Goal: Task Accomplishment & Management: Use online tool/utility

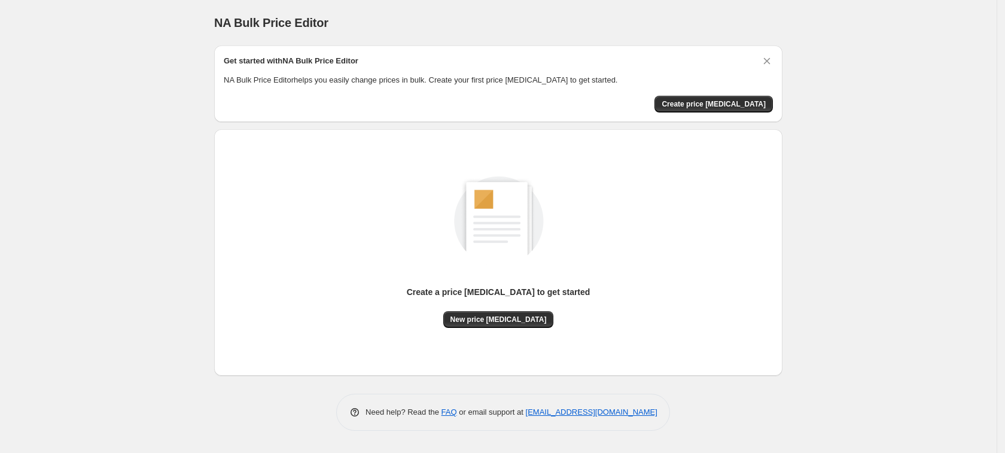
click at [767, 59] on icon "Dismiss card" at bounding box center [767, 61] width 12 height 12
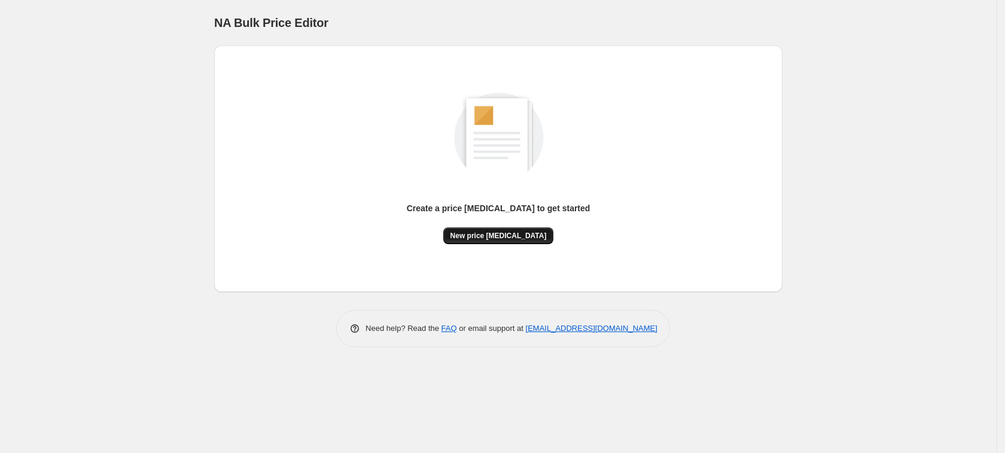
click at [509, 237] on span "New price [MEDICAL_DATA]" at bounding box center [499, 236] width 96 height 10
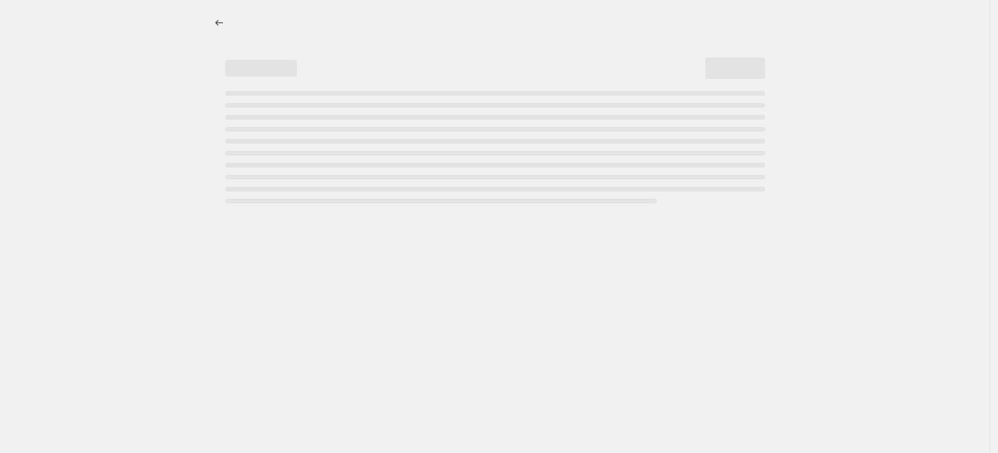
select select "percentage"
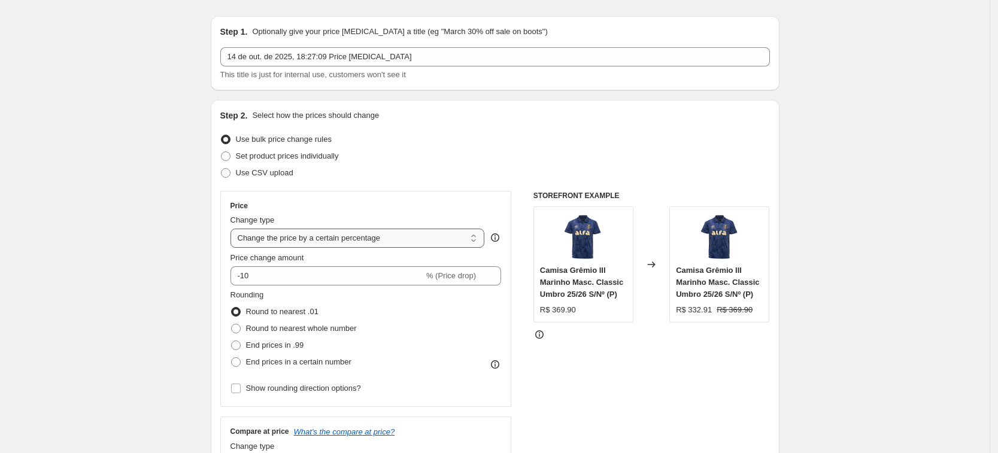
scroll to position [75, 0]
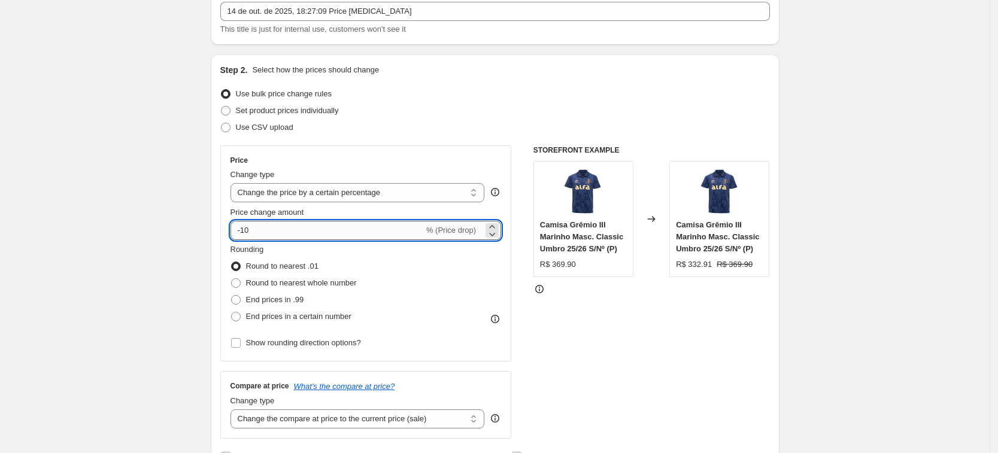
drag, startPoint x: 253, startPoint y: 229, endPoint x: 244, endPoint y: 229, distance: 8.4
click at [244, 229] on input "-10" at bounding box center [326, 230] width 193 height 19
drag, startPoint x: 256, startPoint y: 228, endPoint x: 244, endPoint y: 228, distance: 12.0
click at [244, 228] on input "-15" at bounding box center [326, 230] width 193 height 19
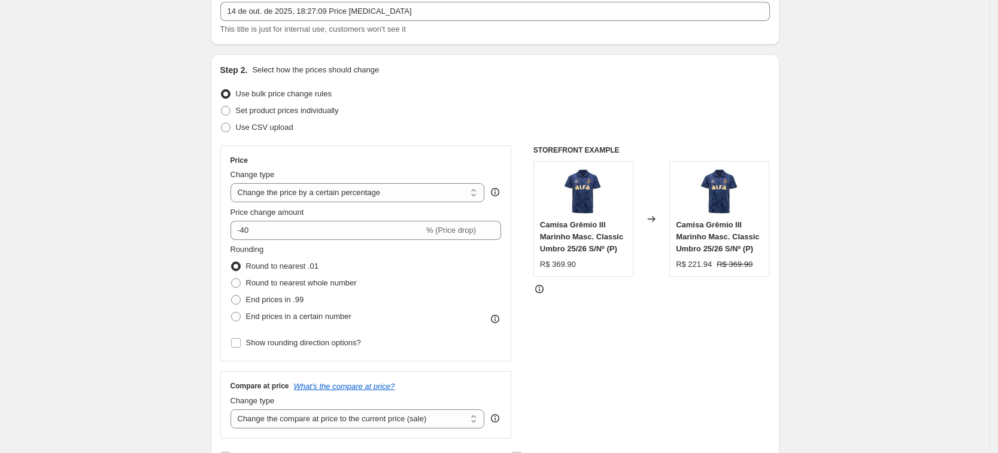
click at [603, 314] on div "STOREFRONT EXAMPLE Camisa Grêmio III Marinho Masc. Classic Umbro 25/26 S/Nº (P)…" at bounding box center [651, 291] width 236 height 293
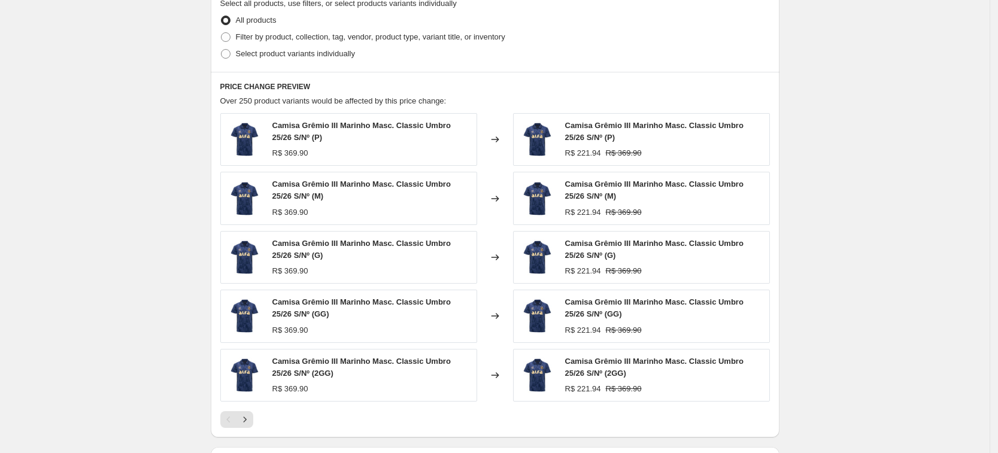
scroll to position [599, 0]
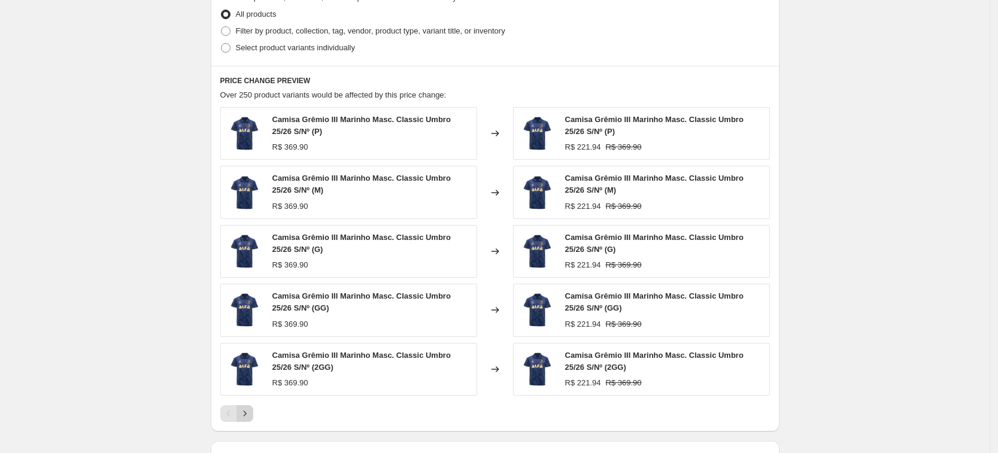
click at [251, 414] on icon "Next" at bounding box center [245, 414] width 12 height 12
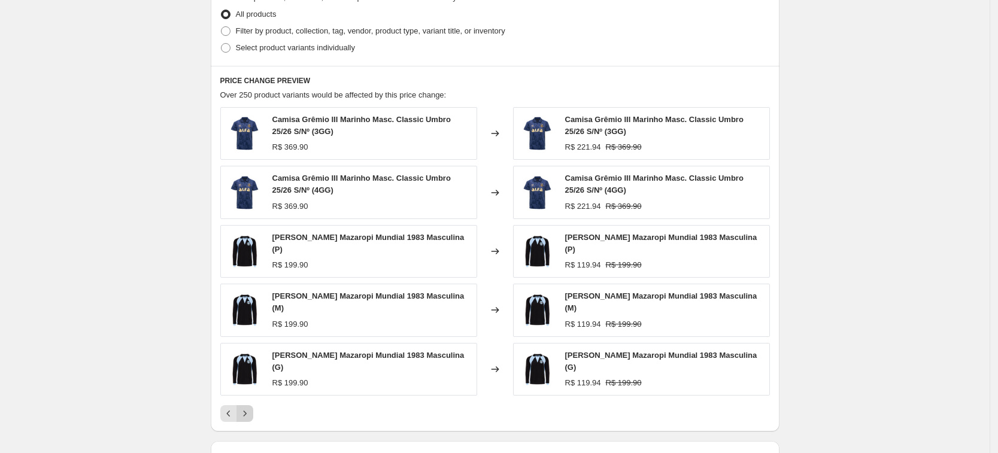
click at [251, 414] on button "Next" at bounding box center [244, 413] width 17 height 17
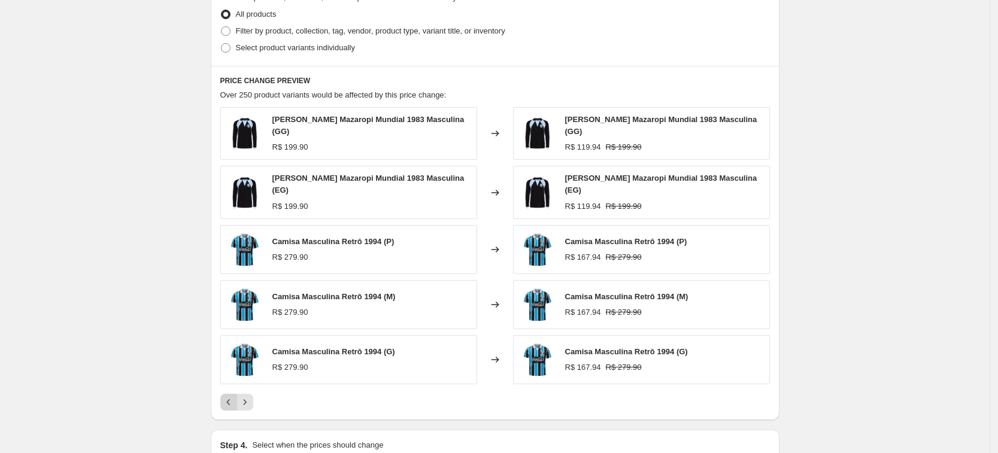
click at [228, 408] on button "Previous" at bounding box center [228, 402] width 17 height 17
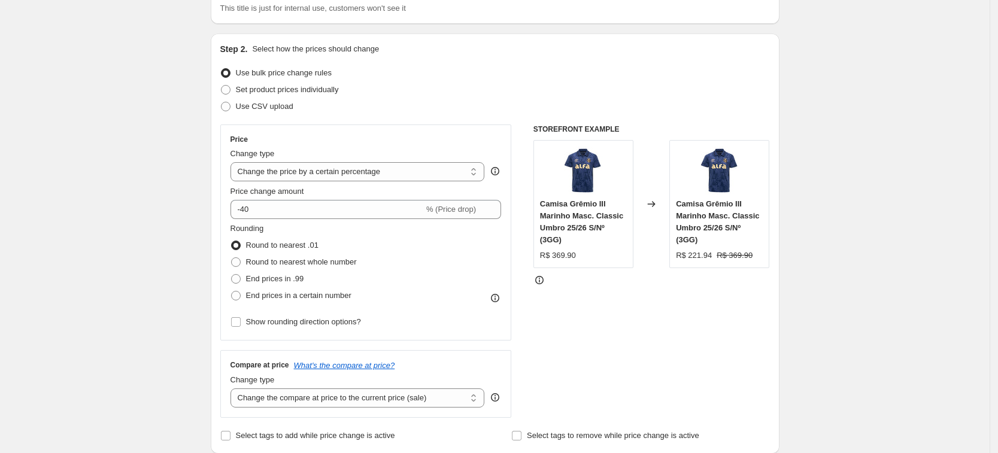
scroll to position [0, 0]
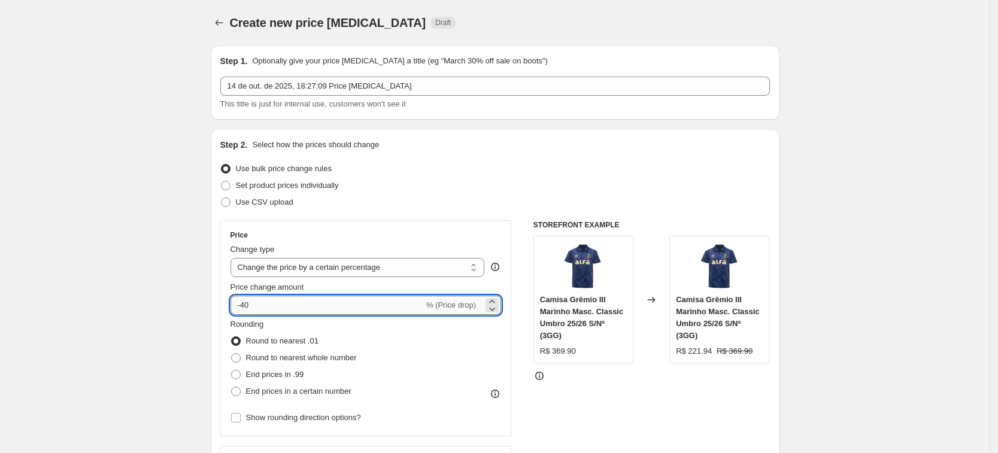
drag, startPoint x: 257, startPoint y: 303, endPoint x: 245, endPoint y: 305, distance: 12.0
click at [245, 305] on input "-40" at bounding box center [326, 305] width 193 height 19
drag, startPoint x: 261, startPoint y: 305, endPoint x: 244, endPoint y: 303, distance: 17.5
click at [244, 303] on input "-30" at bounding box center [326, 305] width 193 height 19
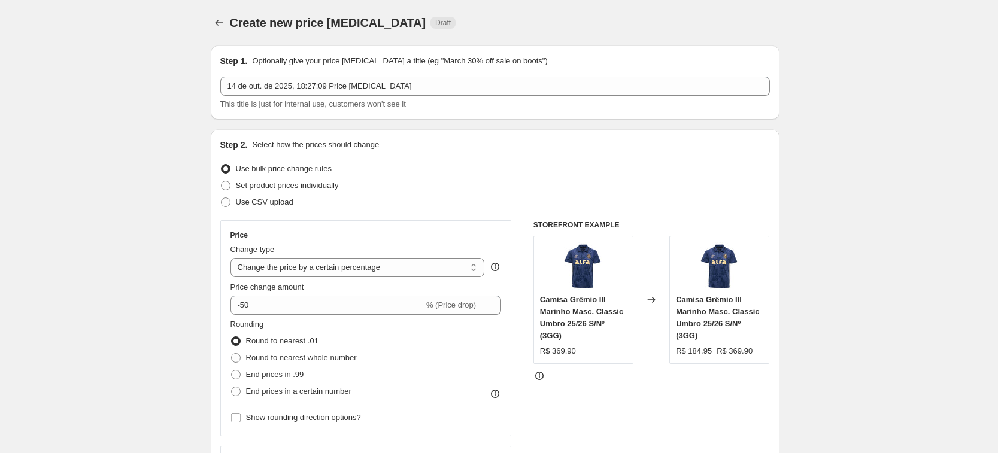
drag, startPoint x: 253, startPoint y: 303, endPoint x: 245, endPoint y: 304, distance: 7.9
click at [245, 304] on input "-50" at bounding box center [326, 305] width 193 height 19
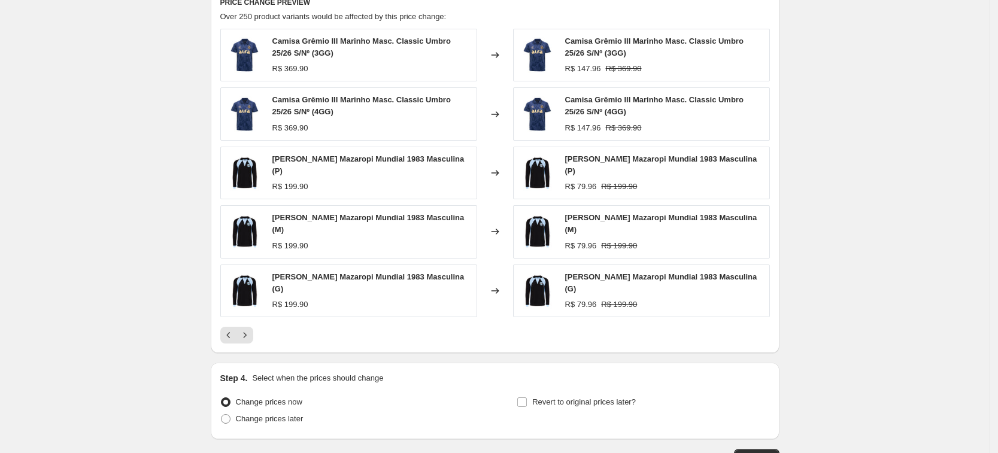
scroll to position [673, 0]
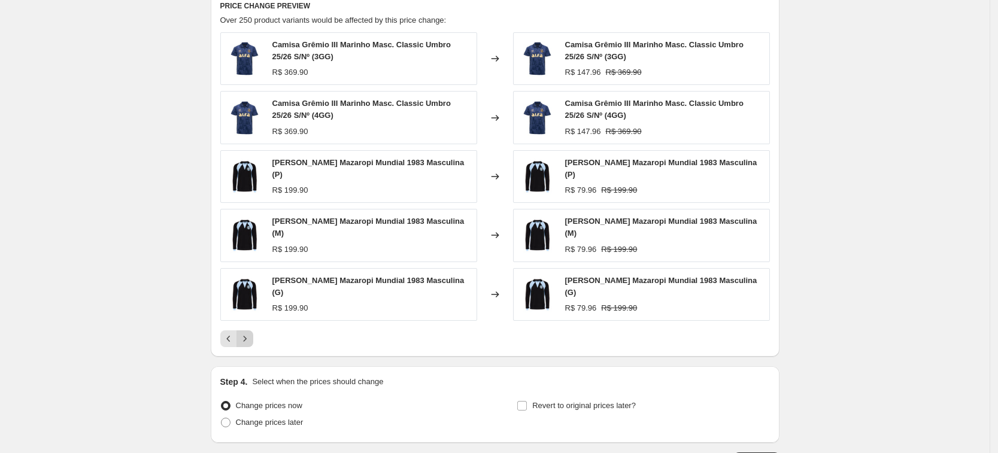
click at [253, 333] on button "Next" at bounding box center [244, 338] width 17 height 17
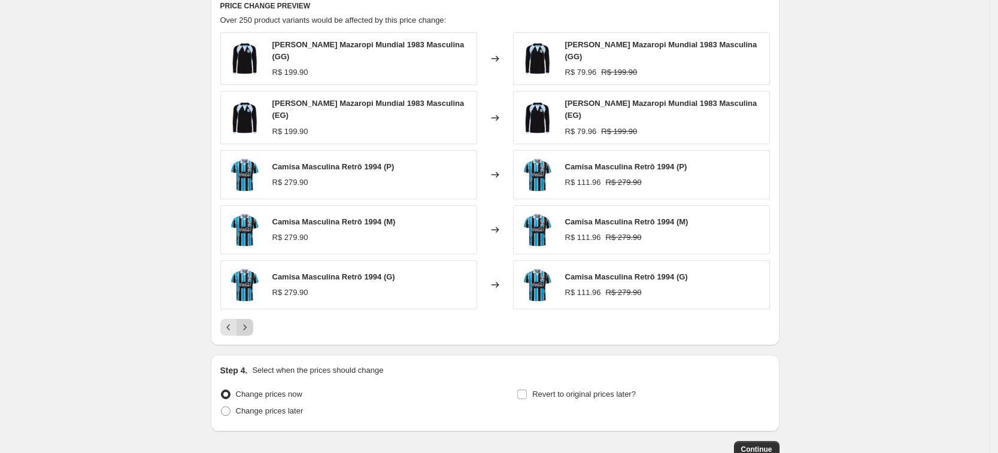
click at [253, 333] on button "Next" at bounding box center [244, 327] width 17 height 17
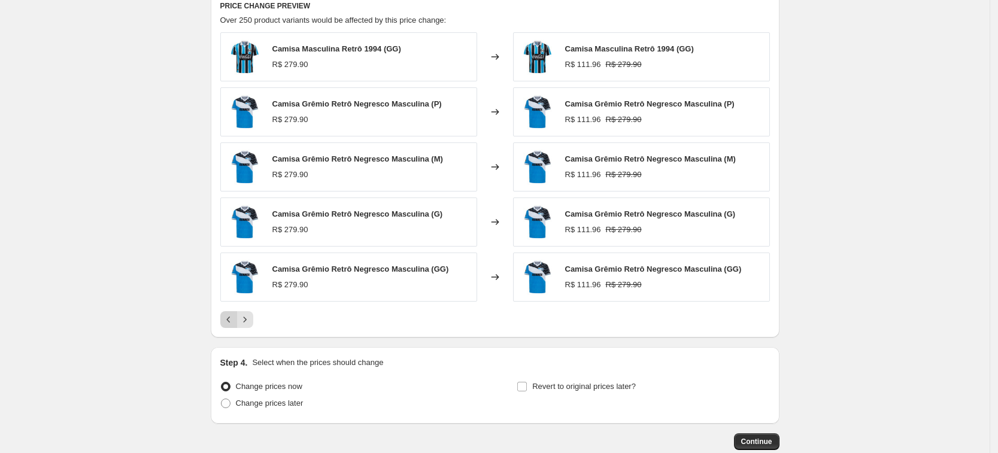
click at [231, 325] on icon "Previous" at bounding box center [229, 320] width 12 height 12
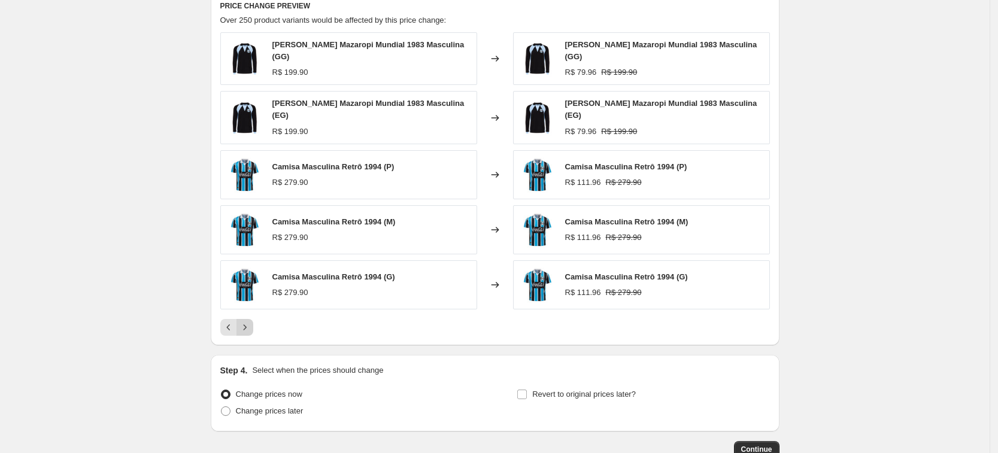
click at [251, 324] on icon "Next" at bounding box center [245, 327] width 12 height 12
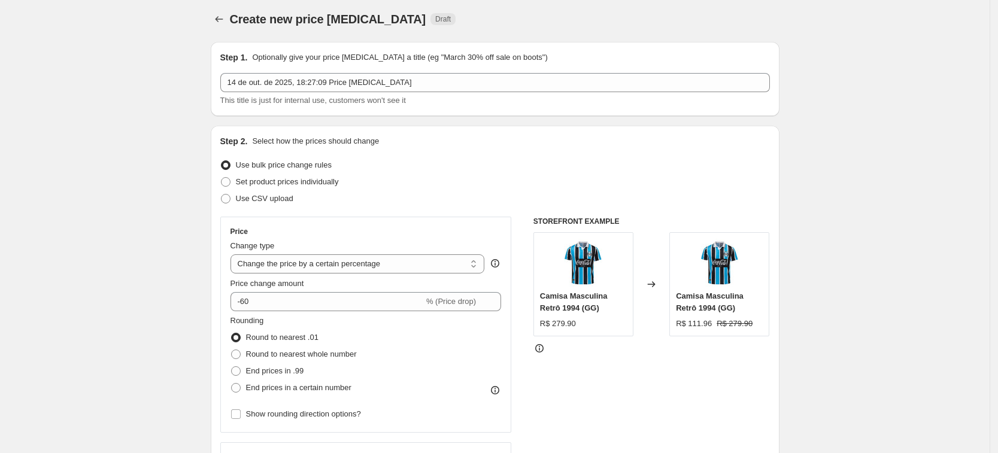
scroll to position [0, 0]
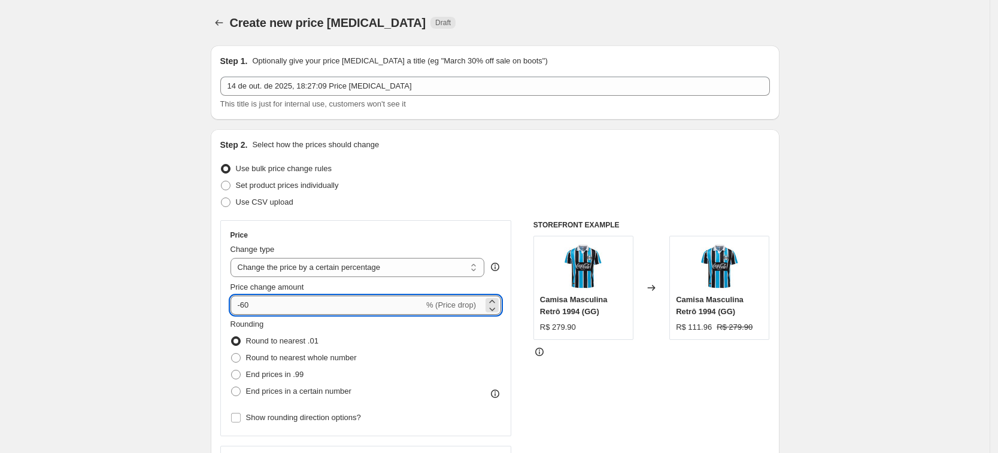
drag, startPoint x: 253, startPoint y: 302, endPoint x: 245, endPoint y: 306, distance: 8.3
click at [245, 306] on input "-60" at bounding box center [326, 305] width 193 height 19
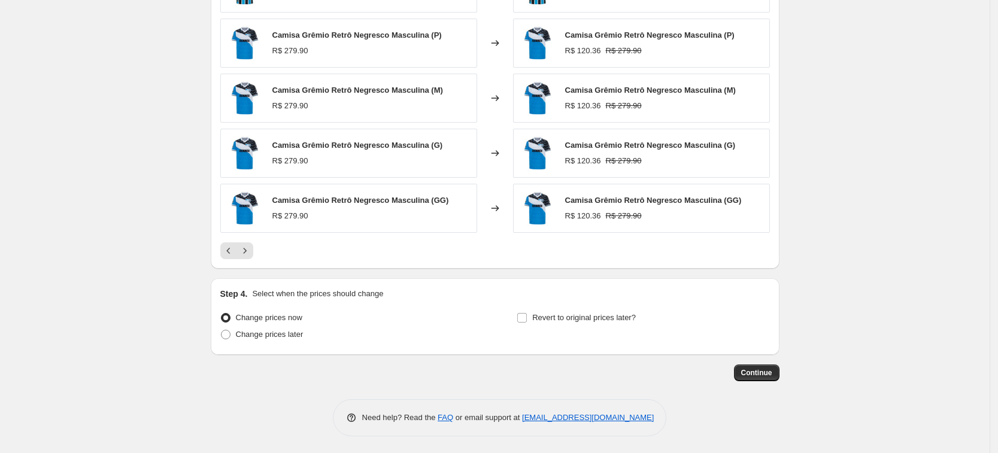
scroll to position [744, 0]
click at [251, 252] on icon "Next" at bounding box center [245, 250] width 12 height 12
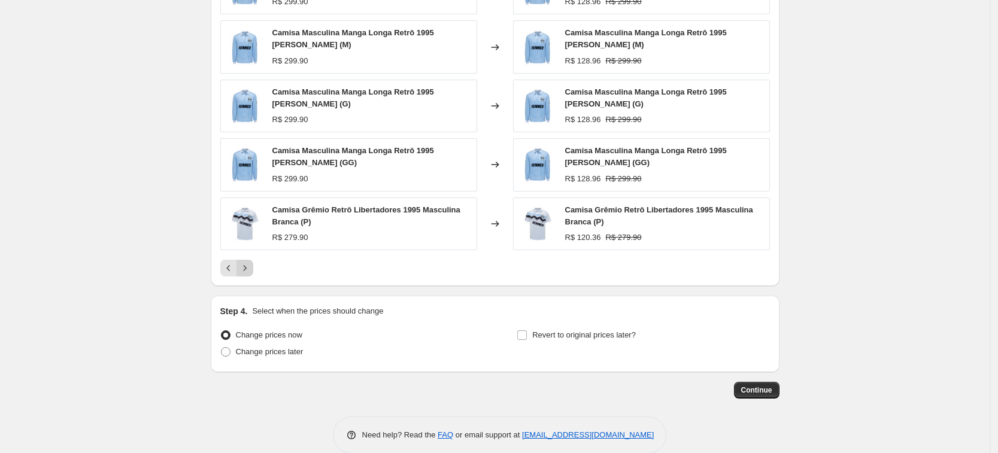
click at [252, 252] on div "Camisa Masculina Manga Longa Retrô 1995 Celeste (P) R$ 299.90 Changed to Camisa…" at bounding box center [494, 119] width 549 height 315
click at [247, 265] on icon "Next" at bounding box center [245, 268] width 12 height 12
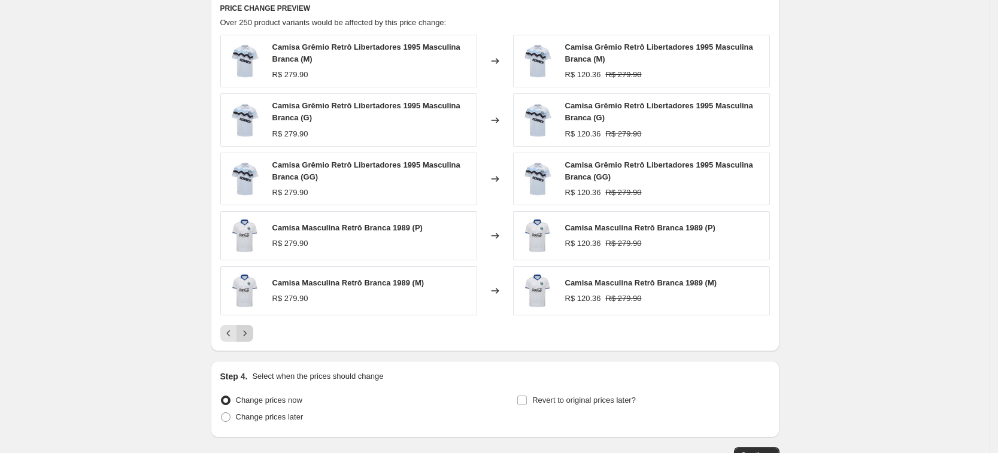
scroll to position [669, 0]
click at [251, 336] on icon "Next" at bounding box center [245, 335] width 12 height 12
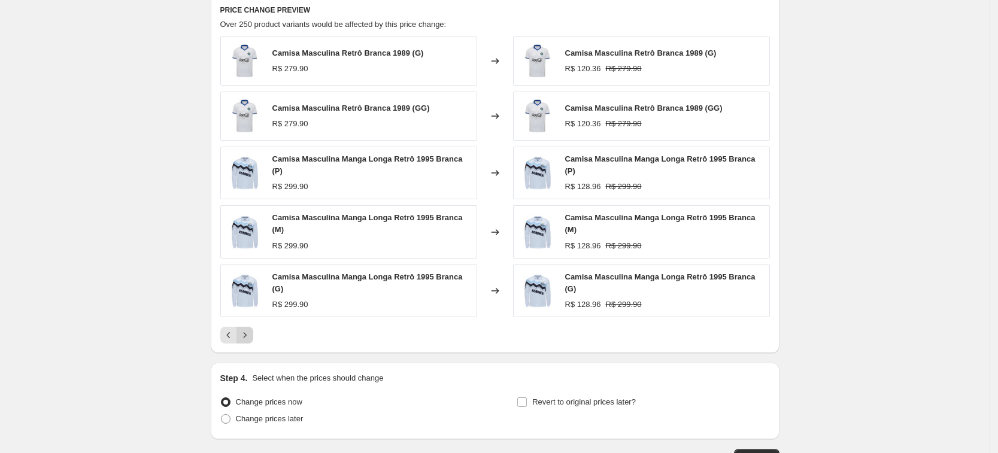
click at [251, 336] on icon "Next" at bounding box center [245, 335] width 12 height 12
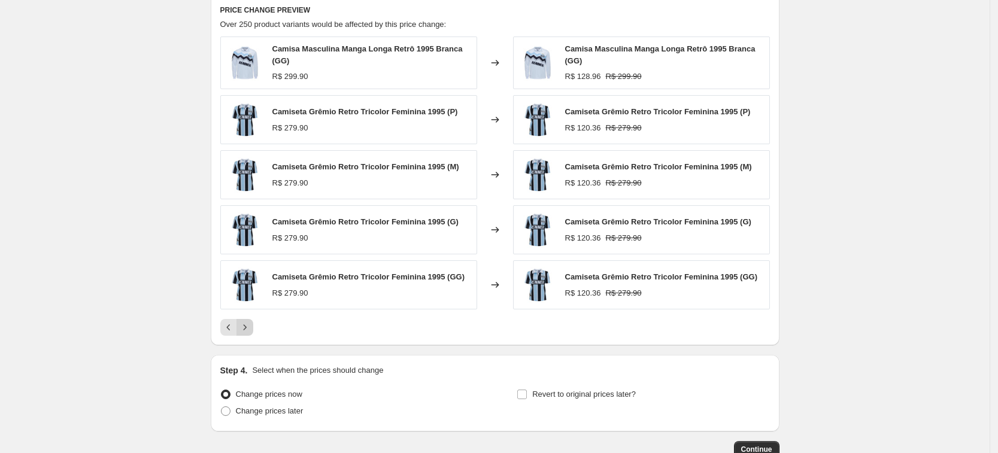
click at [251, 336] on div "PRICE CHANGE PREVIEW Over 250 product variants would be affected by this price …" at bounding box center [495, 170] width 569 height 351
click at [251, 332] on icon "Next" at bounding box center [245, 327] width 12 height 12
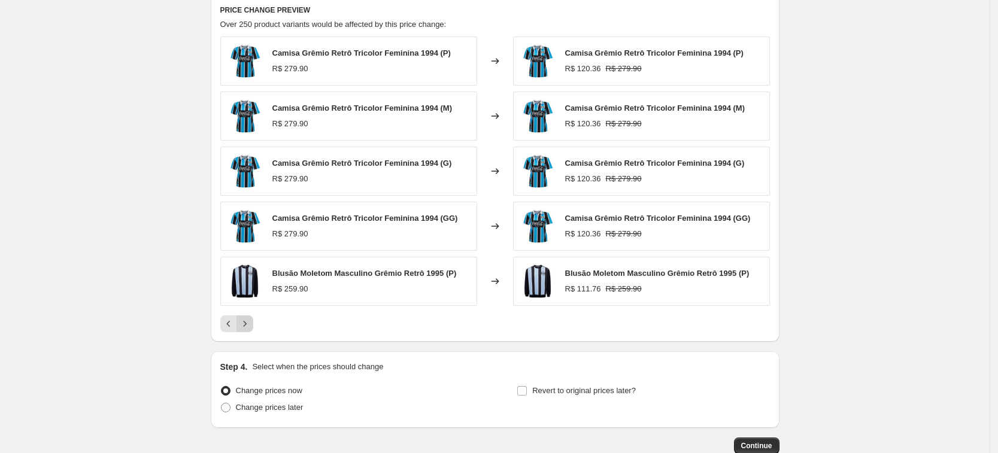
click at [251, 332] on button "Next" at bounding box center [244, 323] width 17 height 17
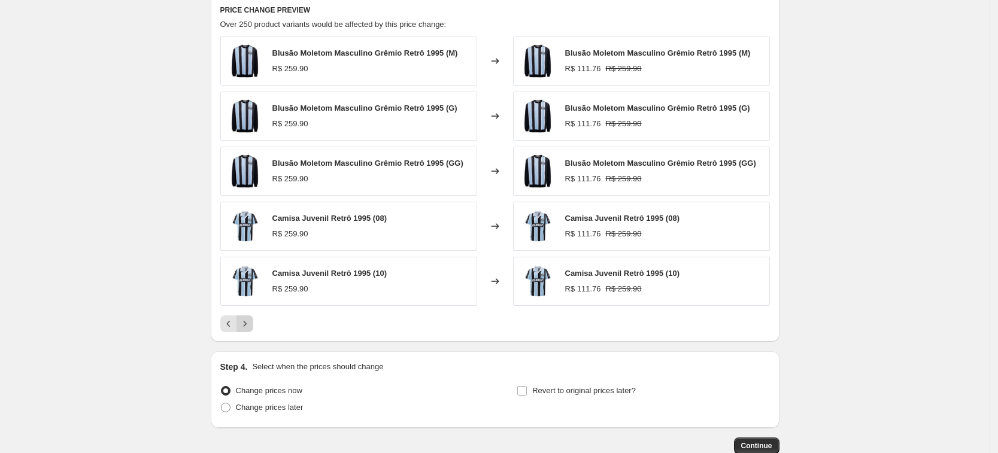
click at [251, 332] on button "Next" at bounding box center [244, 323] width 17 height 17
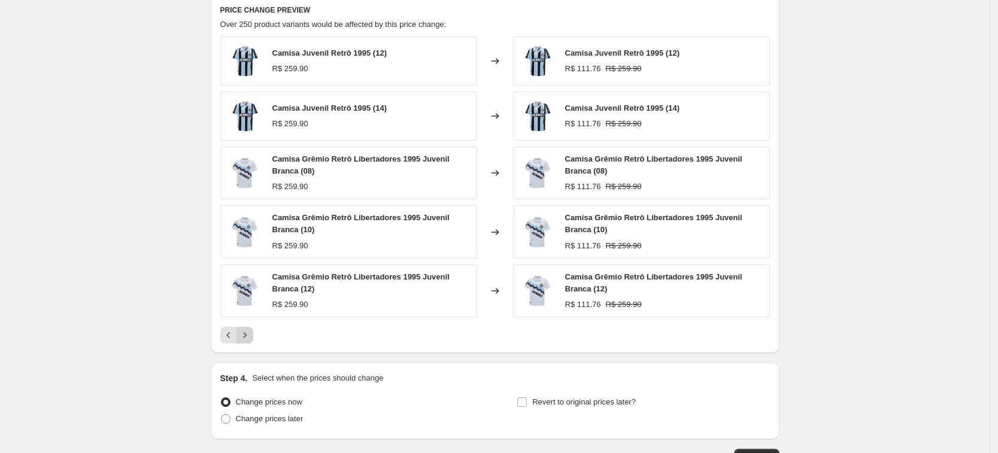
click at [251, 332] on icon "Next" at bounding box center [245, 335] width 12 height 12
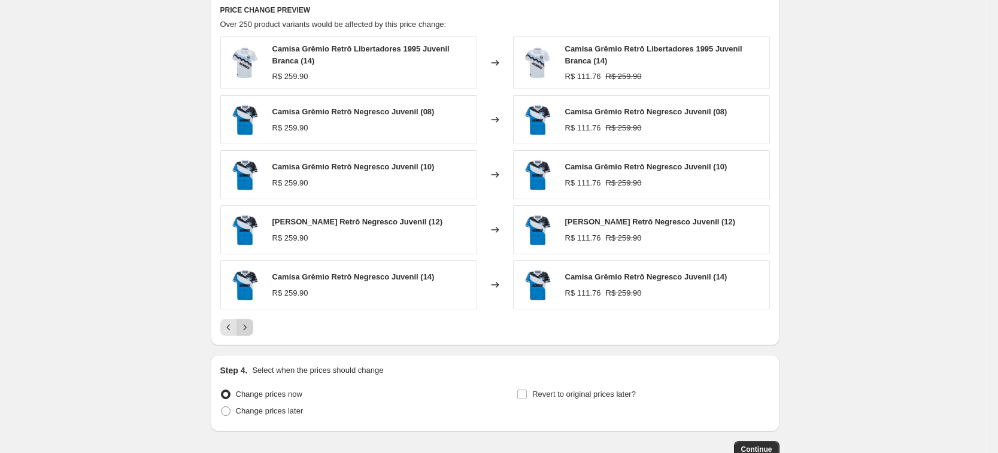
click at [251, 332] on icon "Next" at bounding box center [245, 327] width 12 height 12
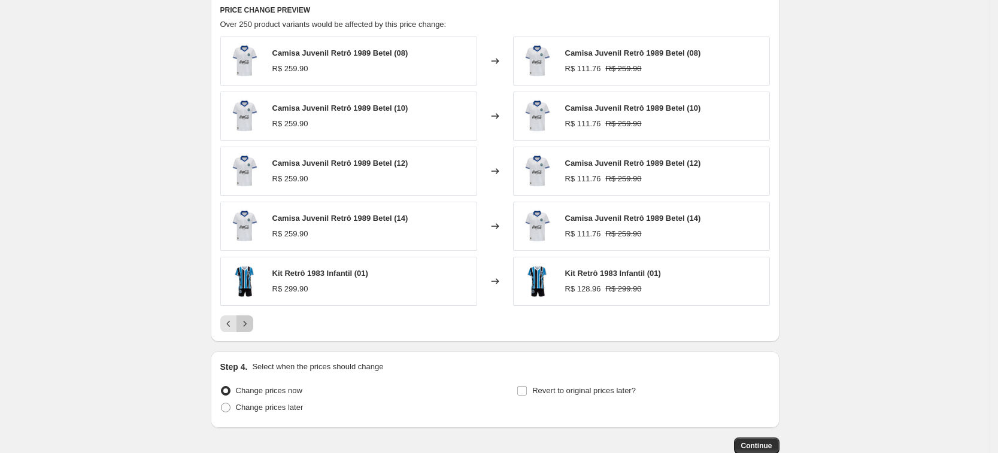
click at [251, 332] on button "Next" at bounding box center [244, 323] width 17 height 17
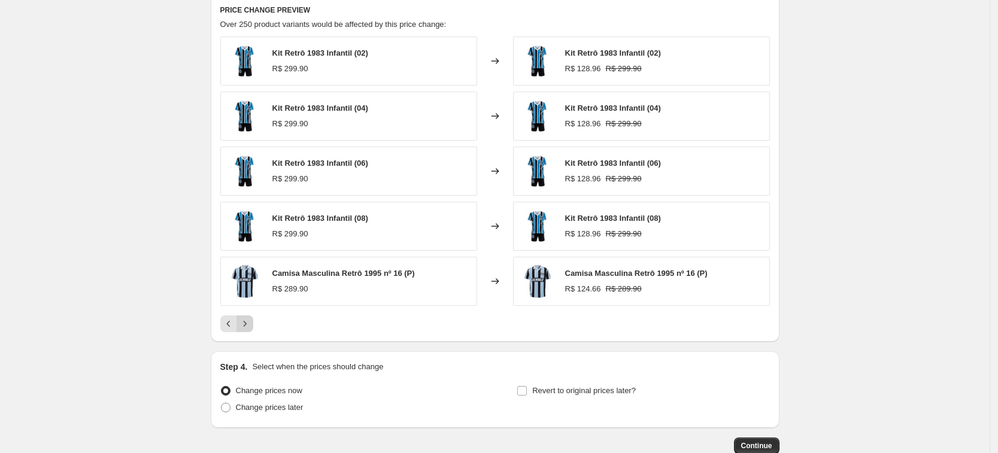
click at [251, 332] on button "Next" at bounding box center [244, 323] width 17 height 17
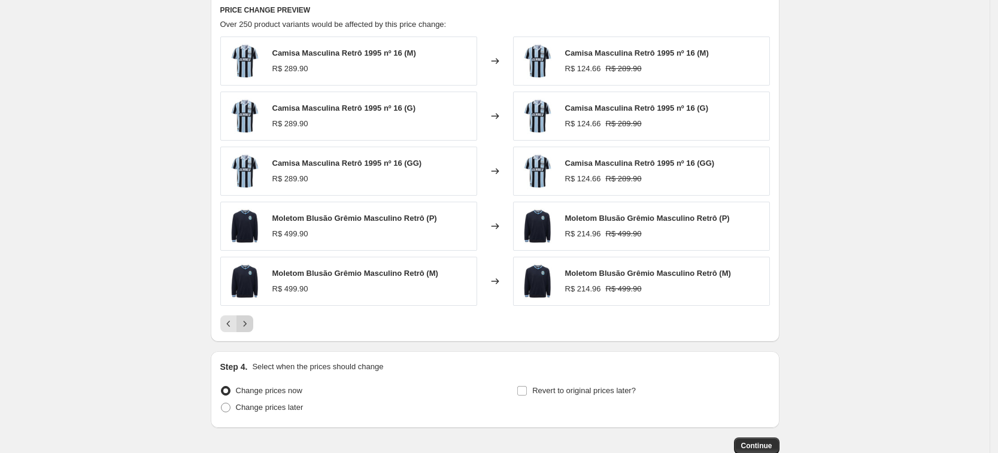
click at [251, 332] on button "Next" at bounding box center [244, 323] width 17 height 17
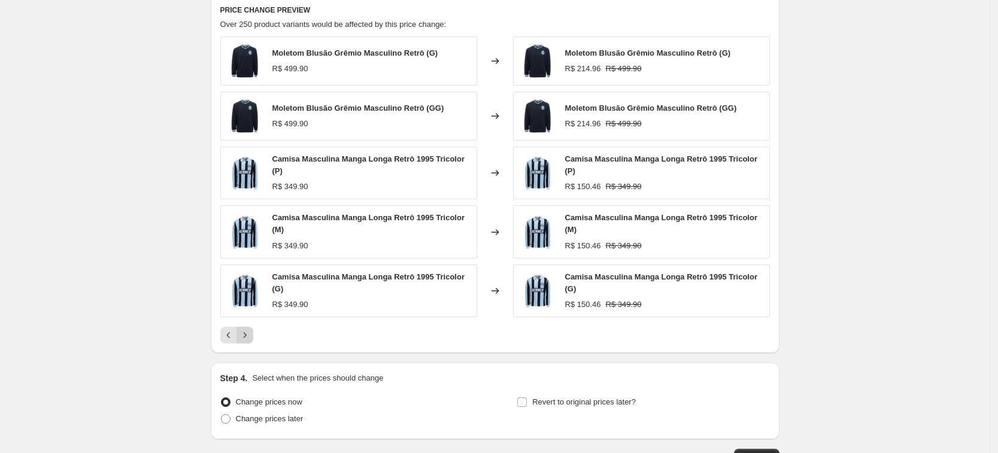
click at [251, 332] on icon "Next" at bounding box center [245, 335] width 12 height 12
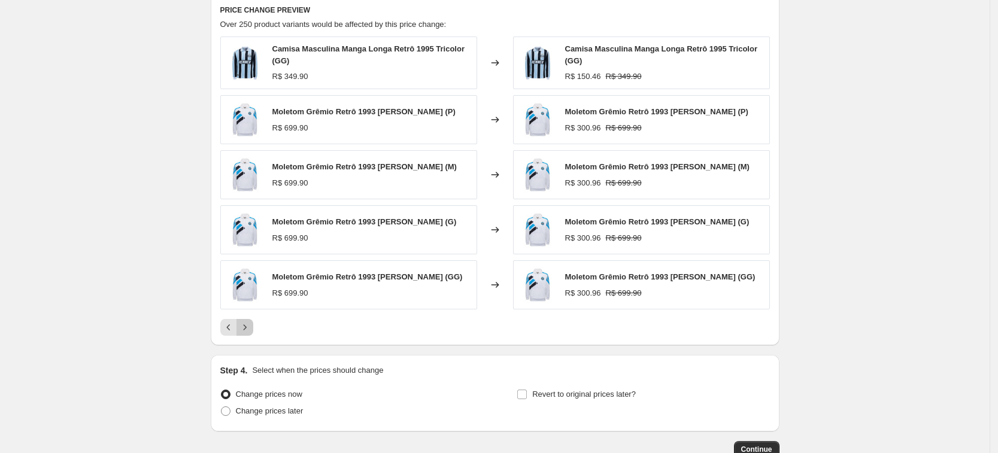
click at [251, 332] on icon "Next" at bounding box center [245, 327] width 12 height 12
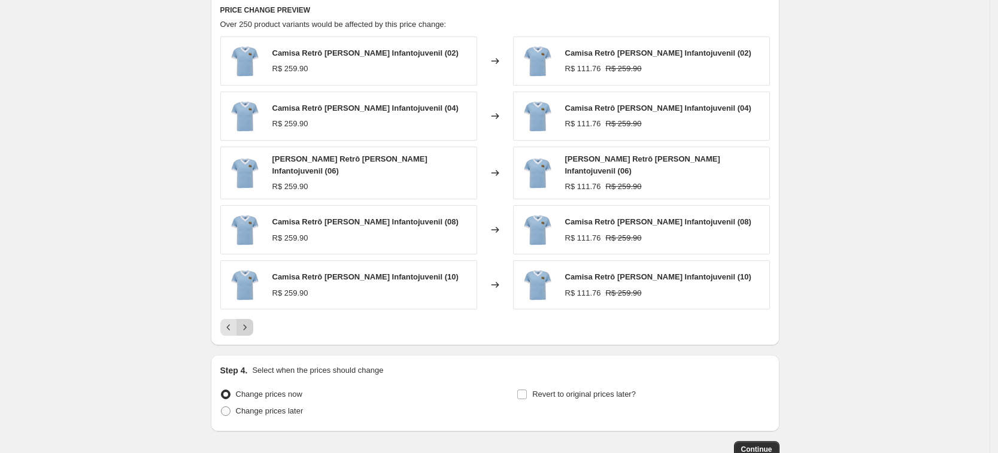
click at [251, 332] on button "Next" at bounding box center [244, 327] width 17 height 17
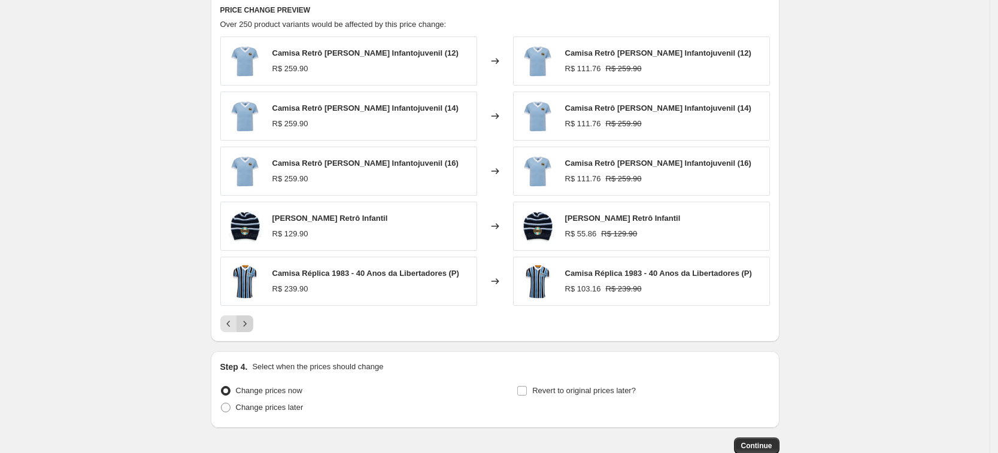
click at [251, 332] on button "Next" at bounding box center [244, 323] width 17 height 17
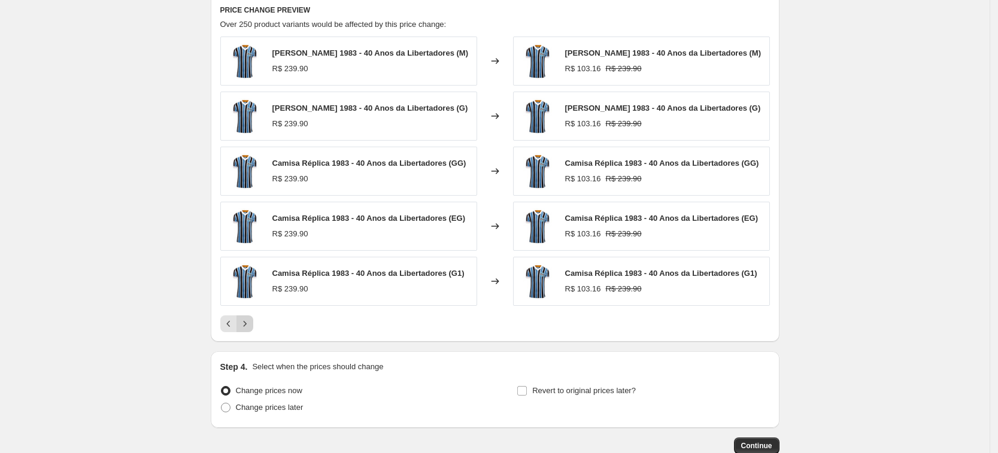
click at [251, 332] on button "Next" at bounding box center [244, 323] width 17 height 17
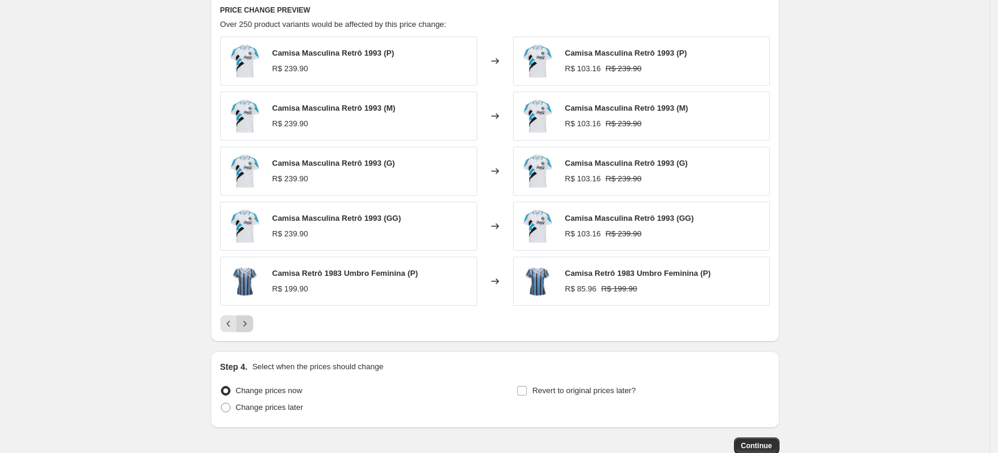
click at [251, 332] on button "Next" at bounding box center [244, 323] width 17 height 17
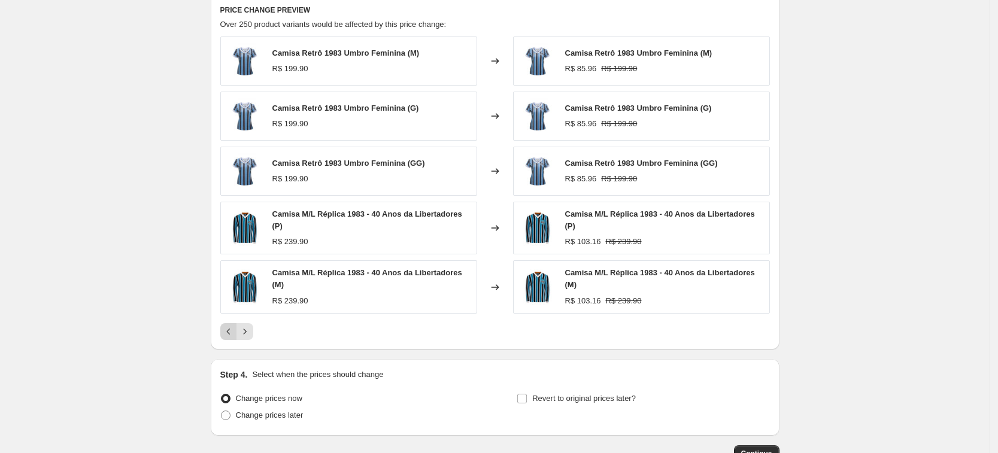
click at [231, 330] on icon "Previous" at bounding box center [229, 332] width 12 height 12
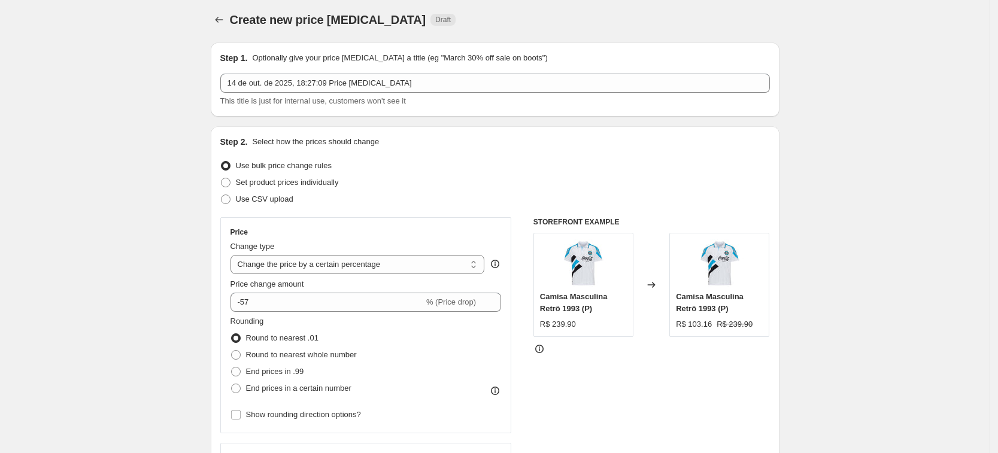
scroll to position [0, 0]
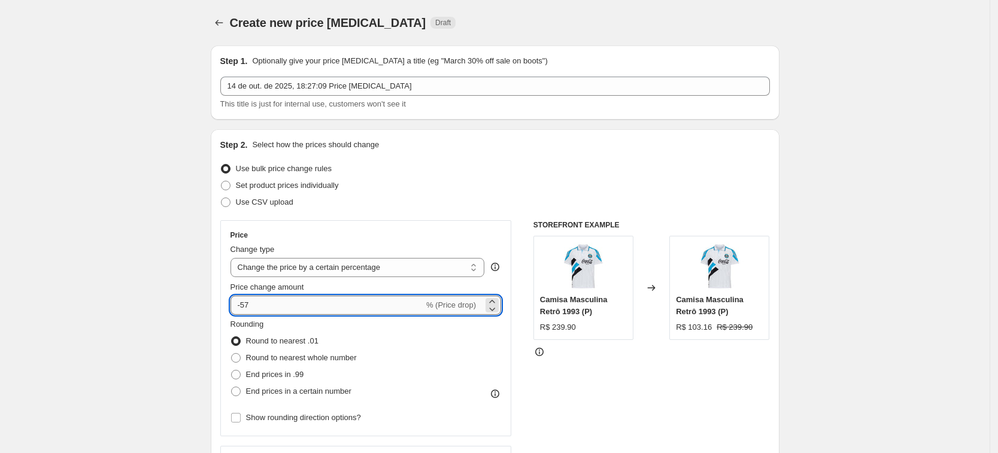
drag, startPoint x: 251, startPoint y: 308, endPoint x: 245, endPoint y: 307, distance: 6.6
click at [245, 307] on input "-57" at bounding box center [326, 305] width 193 height 19
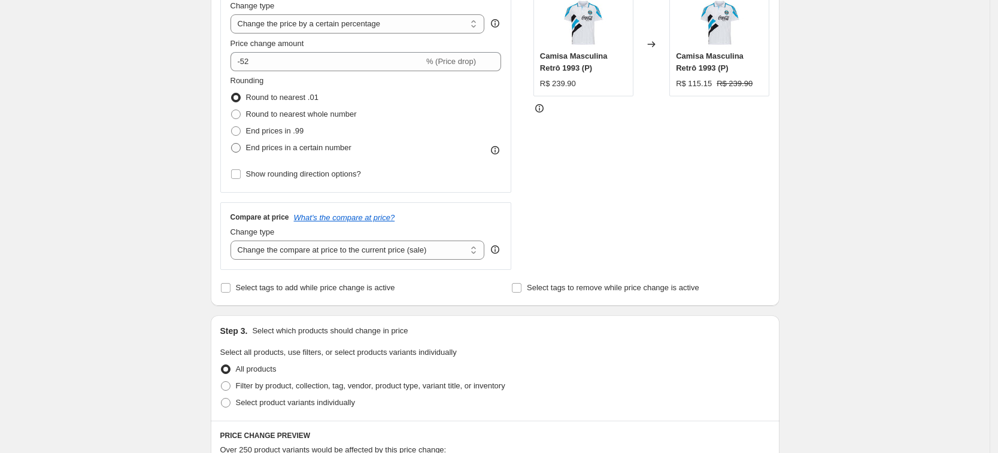
scroll to position [224, 0]
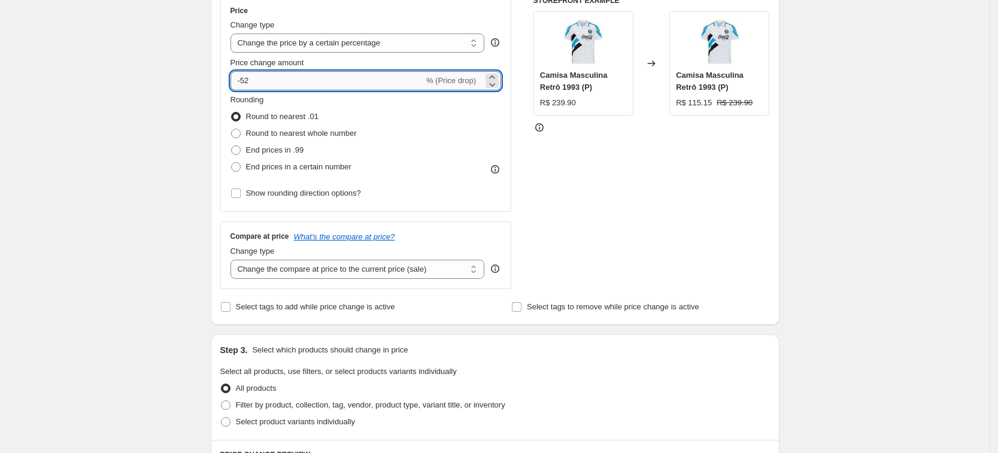
drag, startPoint x: 257, startPoint y: 78, endPoint x: 245, endPoint y: 78, distance: 12.6
click at [245, 78] on input "-52" at bounding box center [326, 80] width 193 height 19
type input "-50"
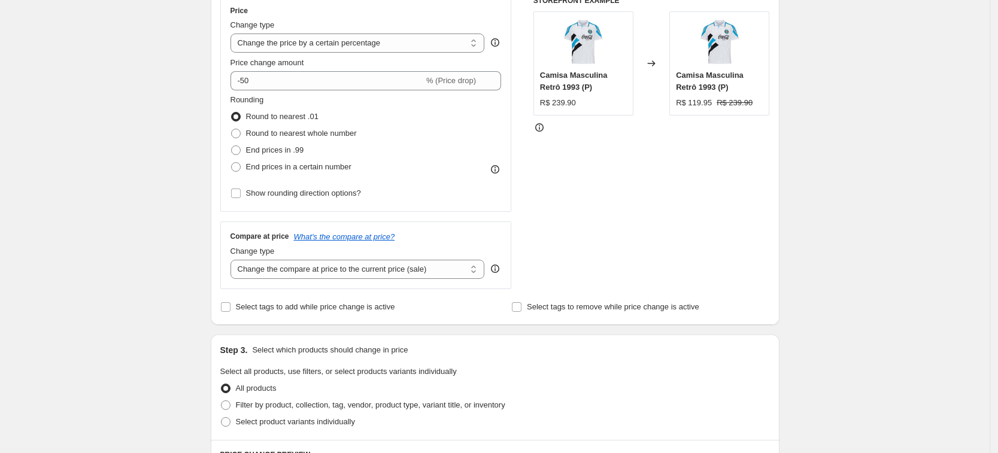
click at [190, 105] on div "Create new price change job. This page is ready Create new price change job Dra…" at bounding box center [494, 374] width 989 height 1196
click at [266, 150] on span "End prices in .99" at bounding box center [275, 149] width 58 height 9
click at [232, 146] on input "End prices in .99" at bounding box center [231, 145] width 1 height 1
radio input "true"
click at [256, 160] on label "End prices in a certain number" at bounding box center [290, 167] width 121 height 17
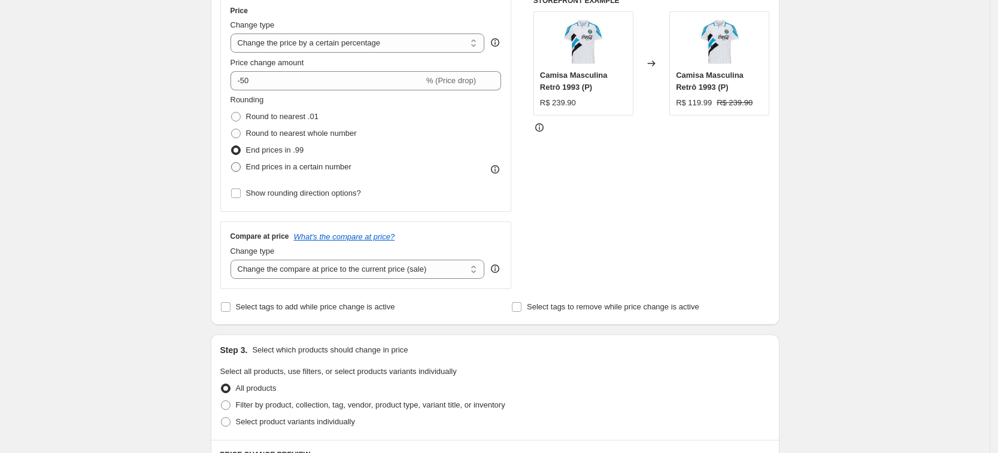
click at [232, 162] on input "End prices in a certain number" at bounding box center [231, 162] width 1 height 1
radio input "true"
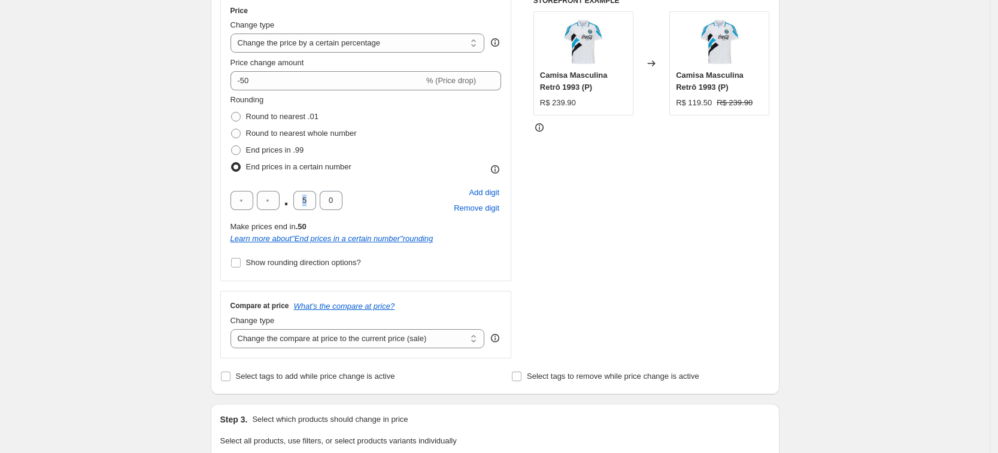
drag, startPoint x: 312, startPoint y: 190, endPoint x: 294, endPoint y: 195, distance: 18.7
click at [294, 195] on div ". 5 0 Add digit Remove digit" at bounding box center [365, 200] width 271 height 31
click at [310, 198] on input "5" at bounding box center [304, 200] width 23 height 19
type input "9"
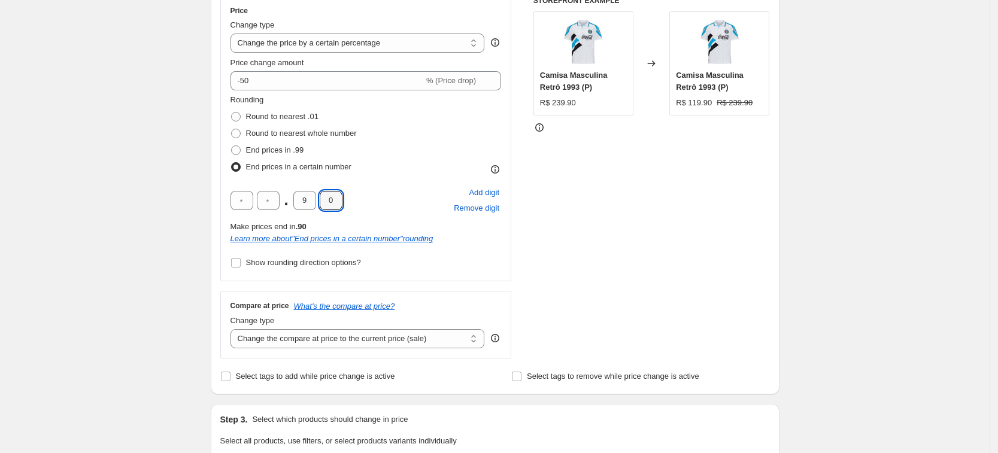
click at [179, 148] on div "Create new price change job. This page is ready Create new price change job Dra…" at bounding box center [494, 409] width 989 height 1266
click at [185, 210] on div "Create new price change job. This page is ready Create new price change job Dra…" at bounding box center [494, 409] width 989 height 1266
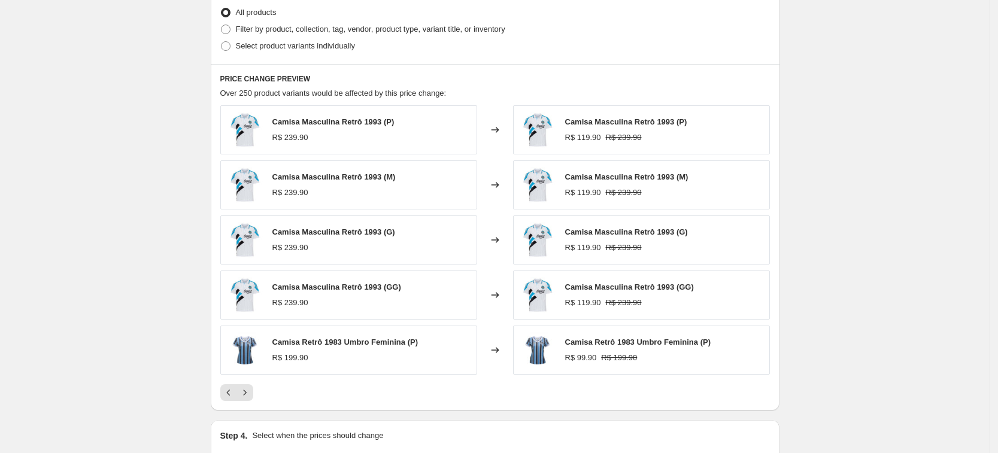
scroll to position [673, 0]
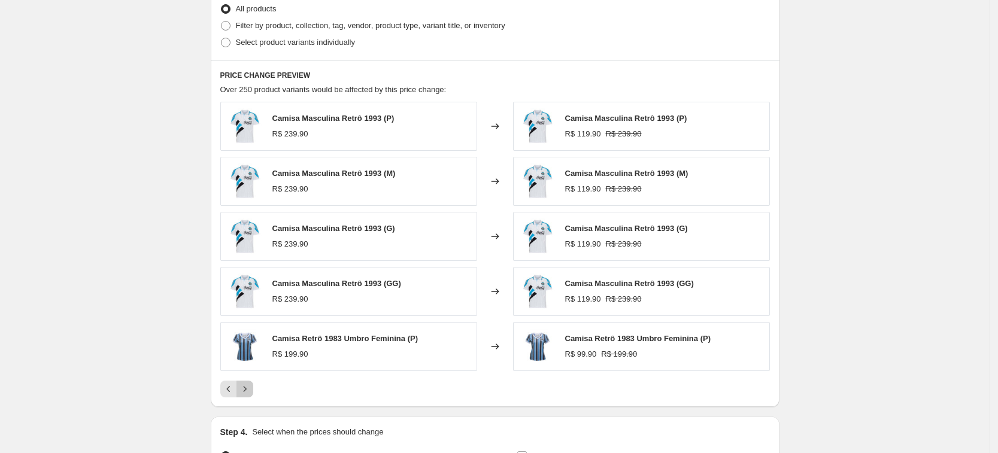
click at [253, 388] on button "Next" at bounding box center [244, 389] width 17 height 17
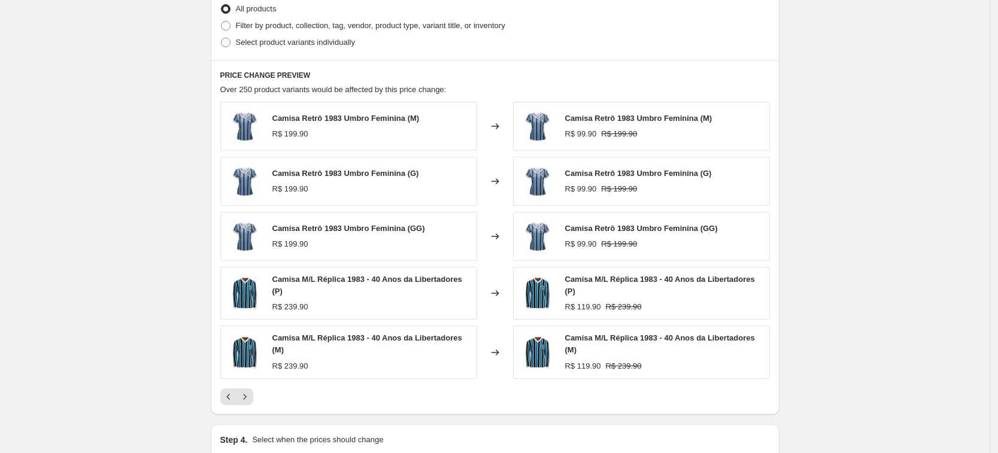
click at [247, 405] on div "PRICE CHANGE PREVIEW Over 250 product variants would be affected by this price …" at bounding box center [495, 237] width 569 height 354
click at [230, 397] on icon "Previous" at bounding box center [229, 397] width 12 height 12
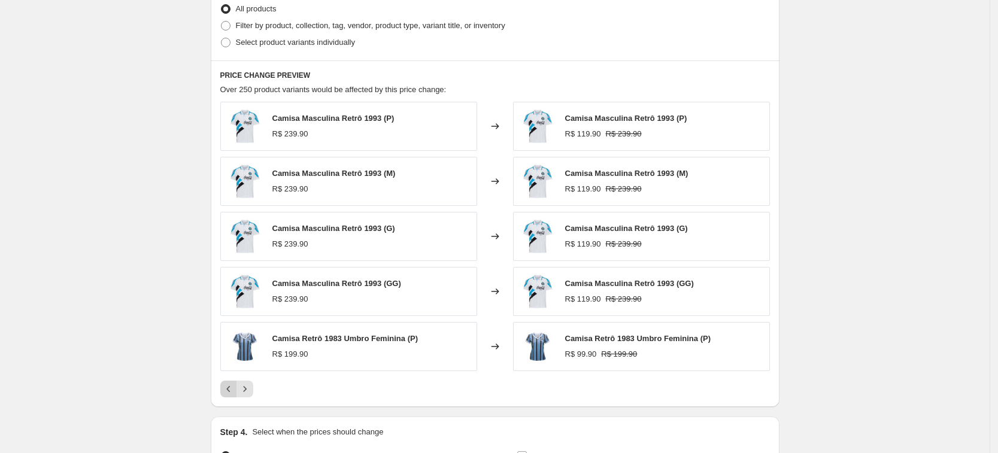
click at [230, 397] on button "Previous" at bounding box center [228, 389] width 17 height 17
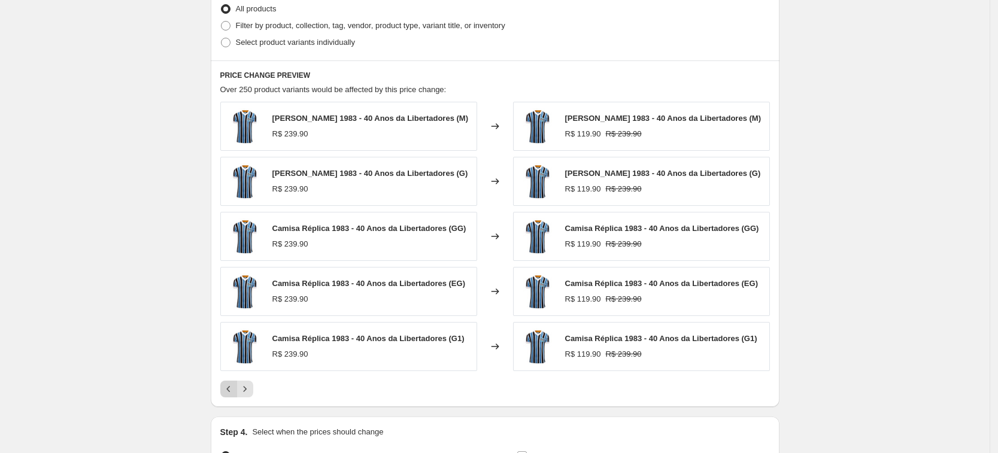
click at [230, 397] on button "Previous" at bounding box center [228, 389] width 17 height 17
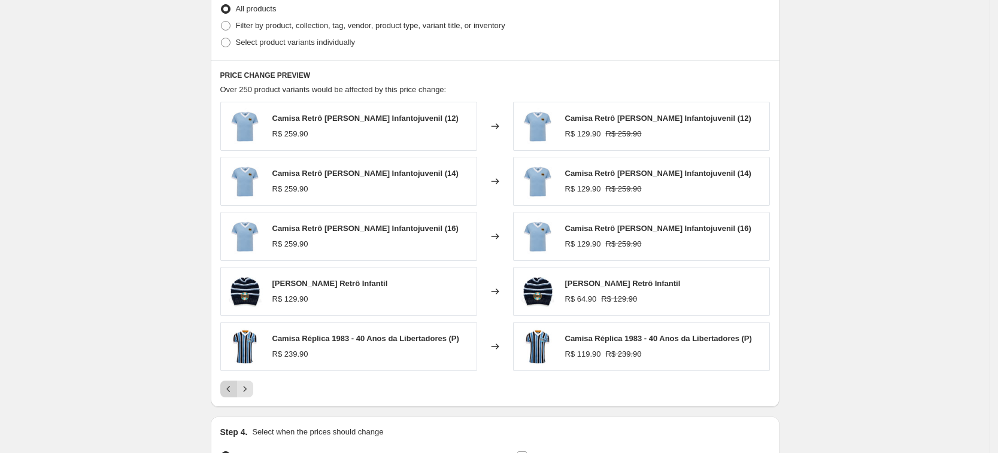
click at [230, 397] on button "Previous" at bounding box center [228, 389] width 17 height 17
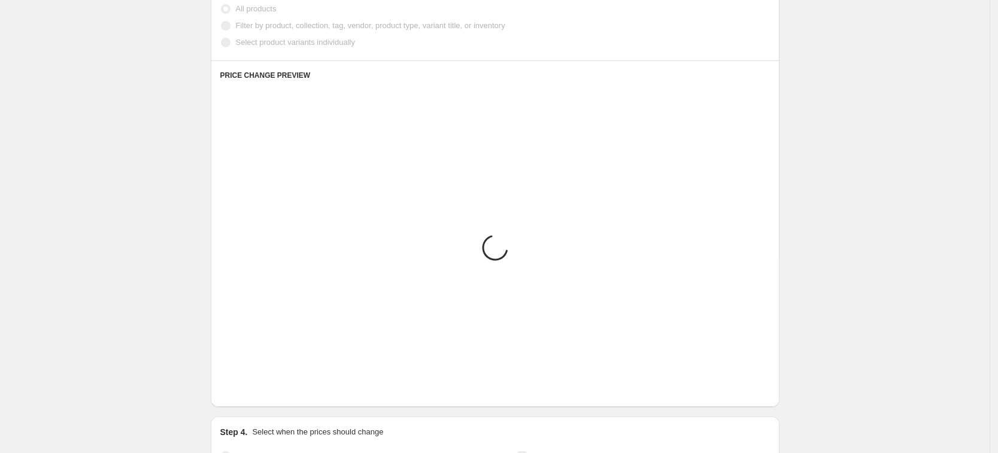
click at [230, 397] on button "Previous" at bounding box center [228, 389] width 17 height 17
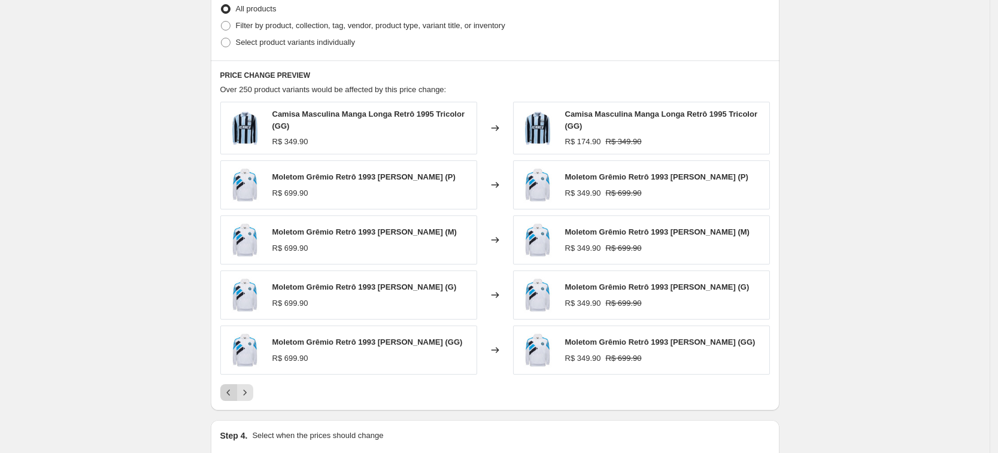
click at [230, 397] on icon "Previous" at bounding box center [229, 393] width 12 height 12
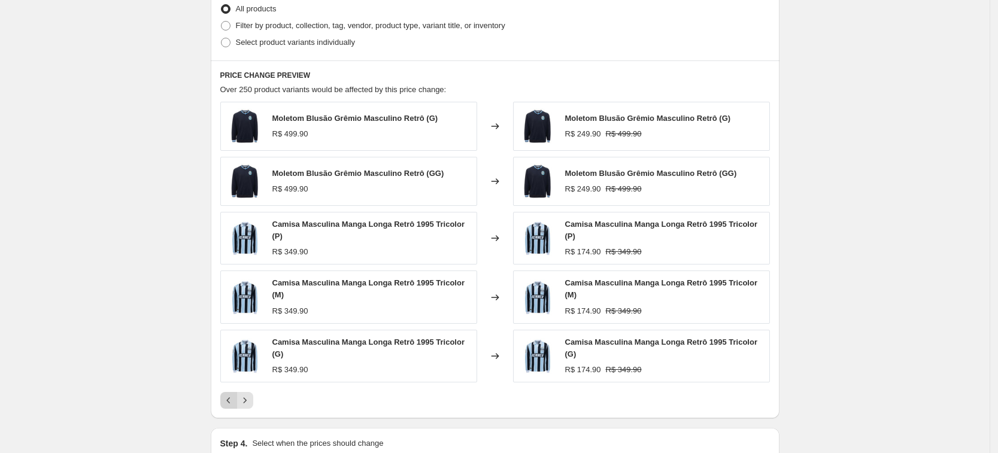
click at [230, 397] on button "Previous" at bounding box center [228, 400] width 17 height 17
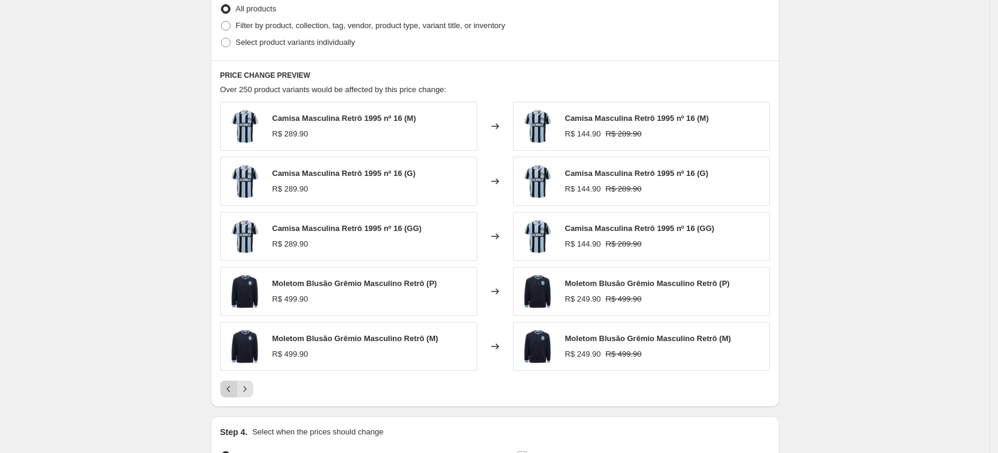
click at [230, 397] on button "Previous" at bounding box center [228, 389] width 17 height 17
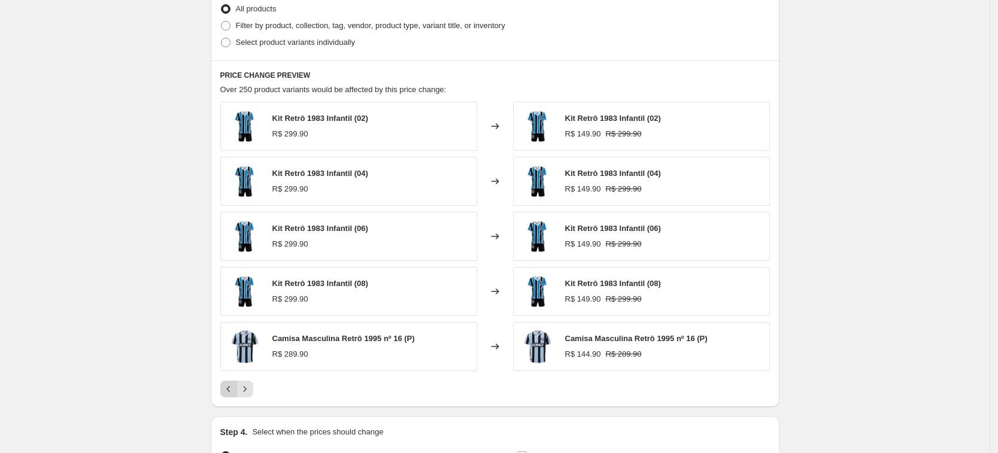
click at [230, 397] on button "Previous" at bounding box center [228, 389] width 17 height 17
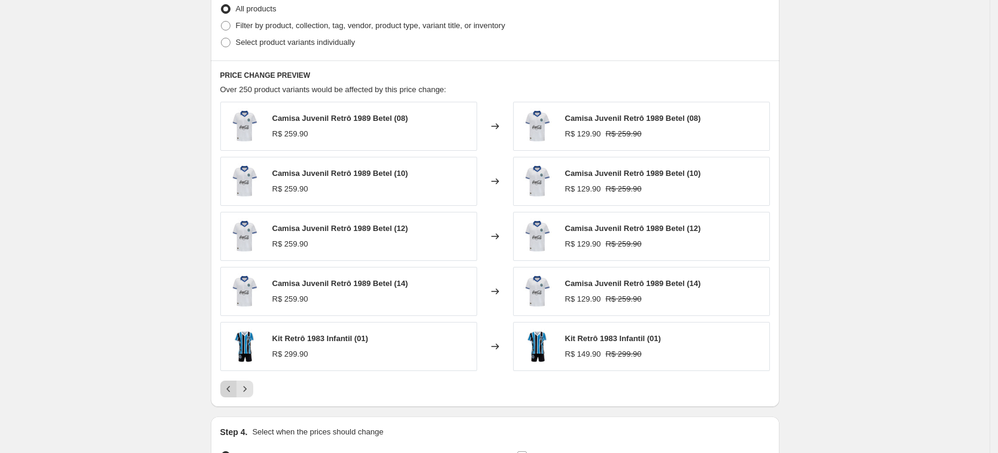
click at [230, 397] on button "Previous" at bounding box center [228, 389] width 17 height 17
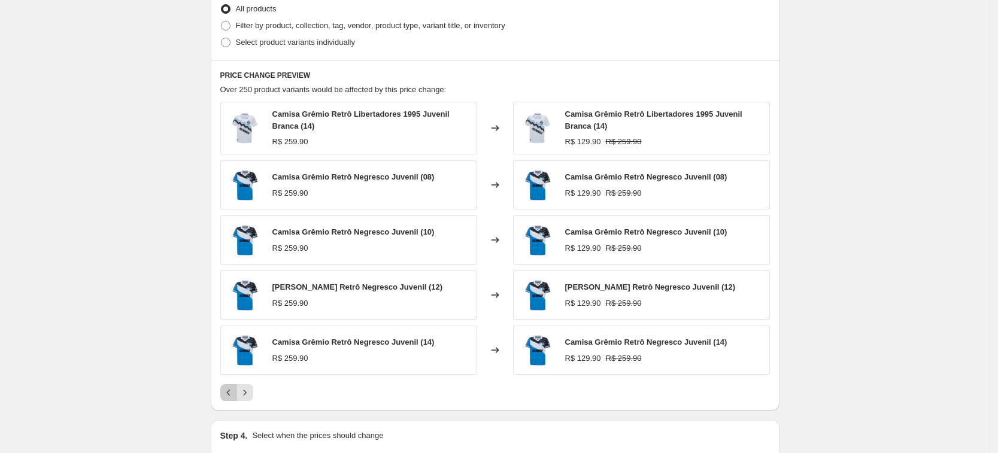
click at [230, 396] on icon "Previous" at bounding box center [229, 393] width 12 height 12
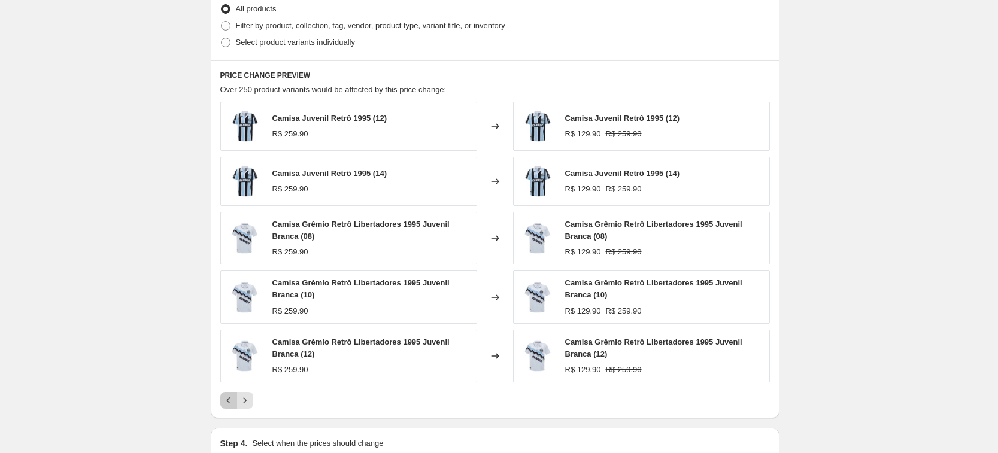
click at [231, 394] on button "Previous" at bounding box center [228, 400] width 17 height 17
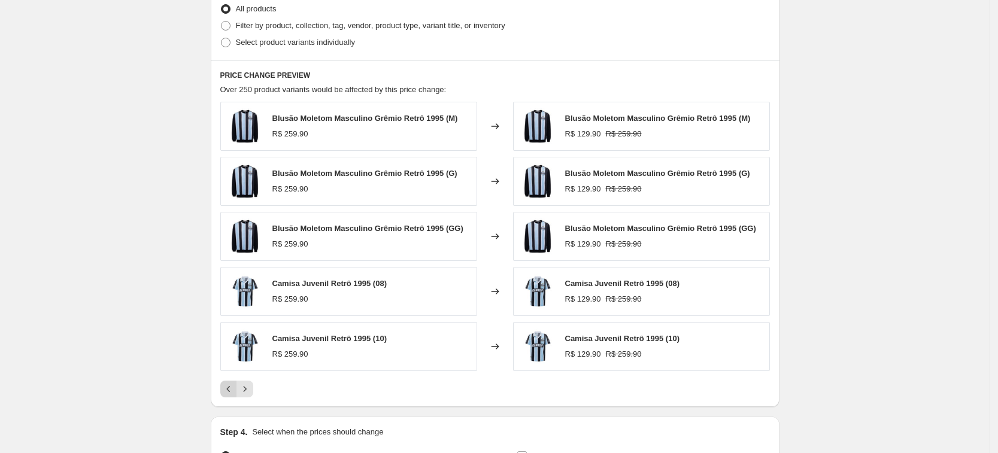
click at [229, 388] on icon "Previous" at bounding box center [229, 389] width 12 height 12
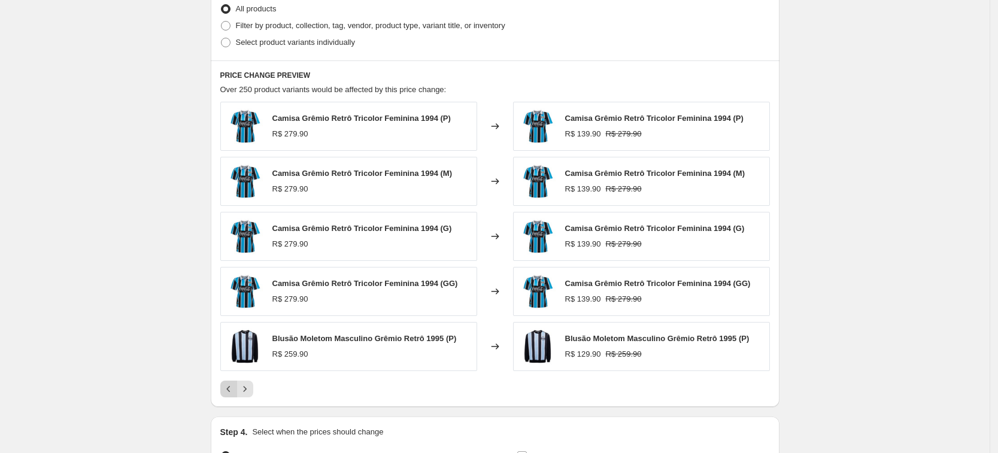
click at [228, 388] on icon "Previous" at bounding box center [229, 389] width 12 height 12
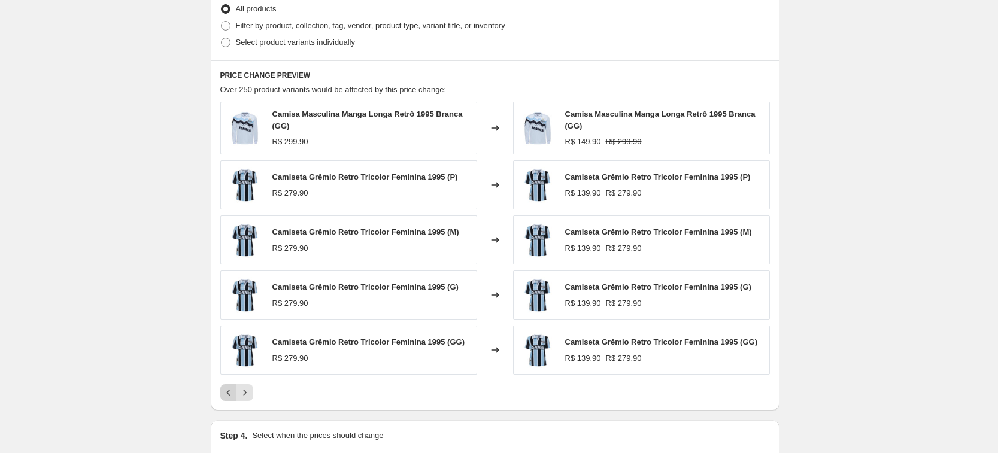
click at [228, 388] on icon "Previous" at bounding box center [229, 393] width 12 height 12
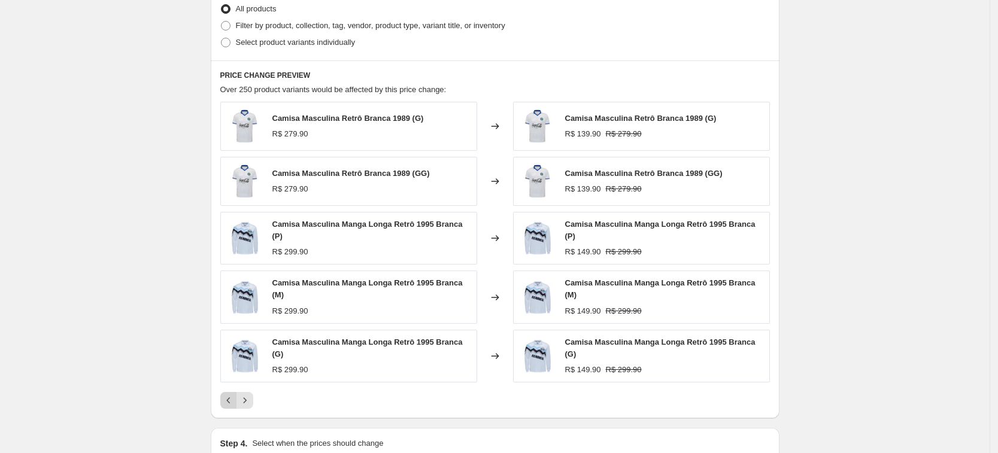
click at [228, 388] on div "Camisa Masculina Retrô Branca 1989 (G) R$ 279.90 Changed to Camisa Masculina Re…" at bounding box center [494, 255] width 549 height 307
click at [229, 396] on icon "Previous" at bounding box center [229, 400] width 12 height 12
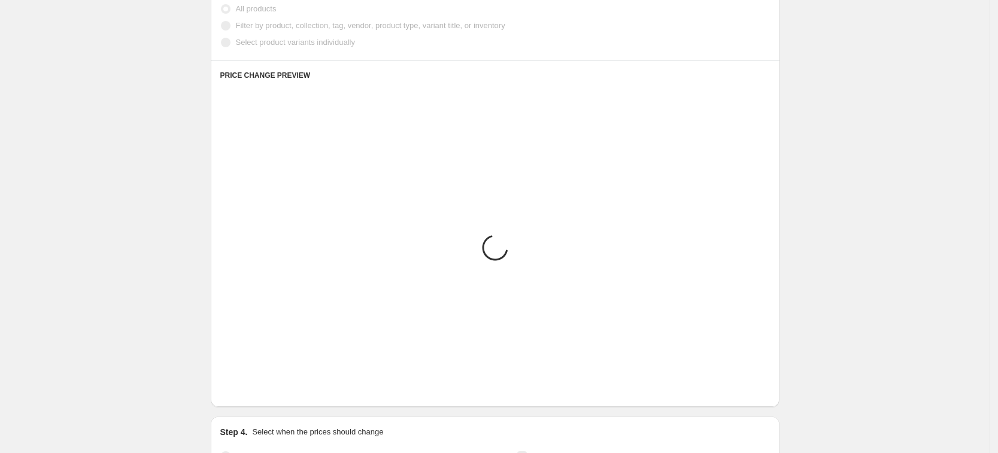
click at [229, 395] on icon "Previous" at bounding box center [229, 389] width 12 height 12
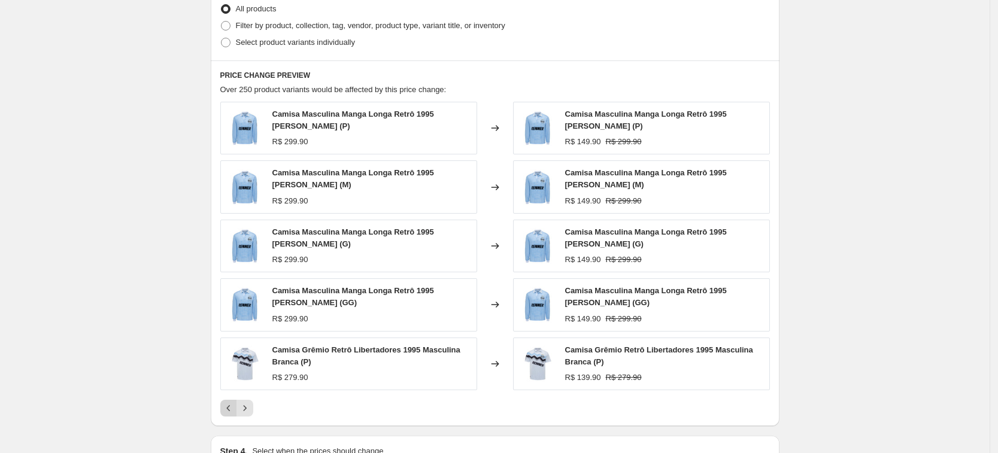
click at [229, 396] on div "Camisa Masculina Manga Longa Retrô 1995 Celeste (P) R$ 299.90 Changed to Camisa…" at bounding box center [494, 259] width 549 height 315
click at [228, 400] on button "Previous" at bounding box center [228, 408] width 17 height 17
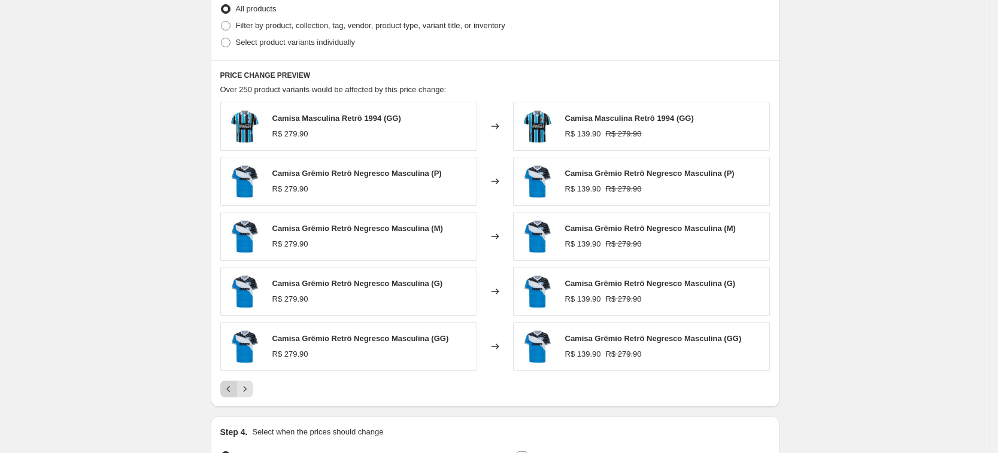
click at [235, 390] on icon "Previous" at bounding box center [229, 389] width 12 height 12
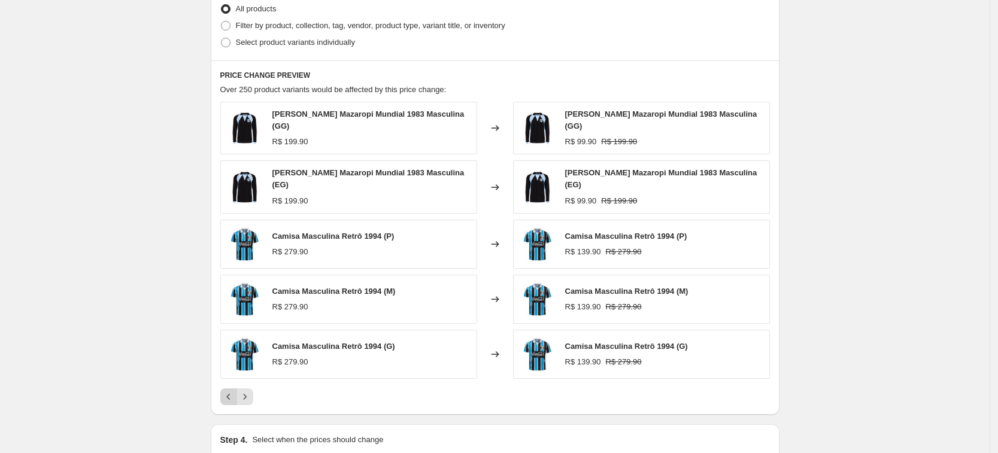
click at [235, 390] on button "Previous" at bounding box center [228, 396] width 17 height 17
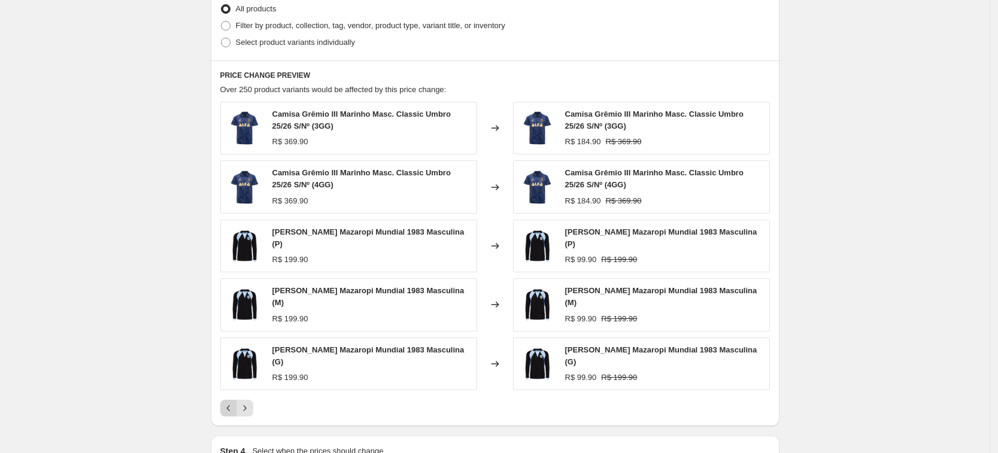
click at [235, 390] on div "Camisa Grêmio III Marinho Masc. Classic Umbro 25/26 S/Nº (3GG) R$ 369.90 Change…" at bounding box center [494, 259] width 549 height 315
click at [226, 402] on icon "Previous" at bounding box center [229, 408] width 12 height 12
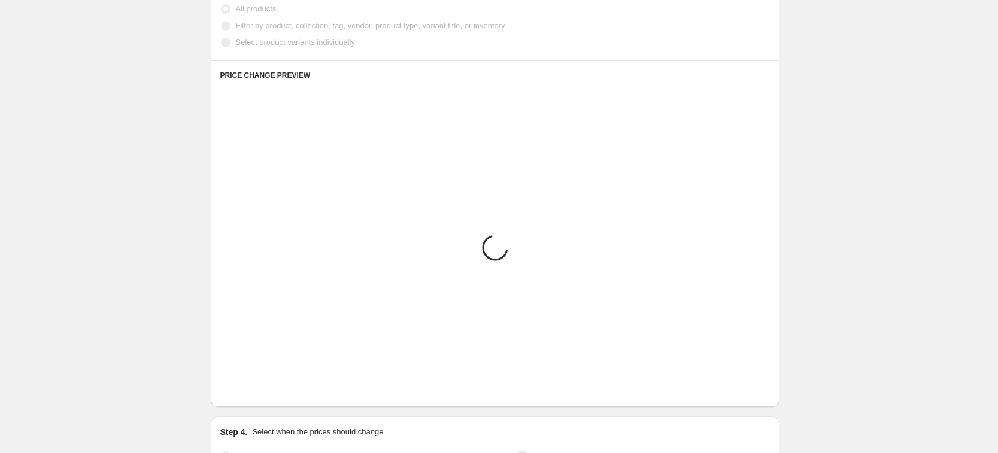
click at [226, 399] on div "PRICE CHANGE PREVIEW Placeholder Loading product variants... Loading... Placeho…" at bounding box center [495, 233] width 569 height 347
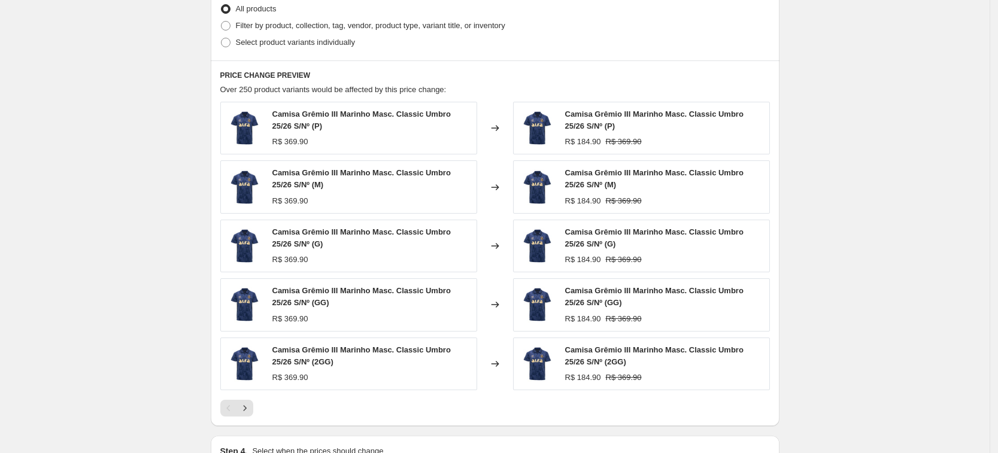
click at [229, 407] on div "Pagination" at bounding box center [228, 408] width 17 height 17
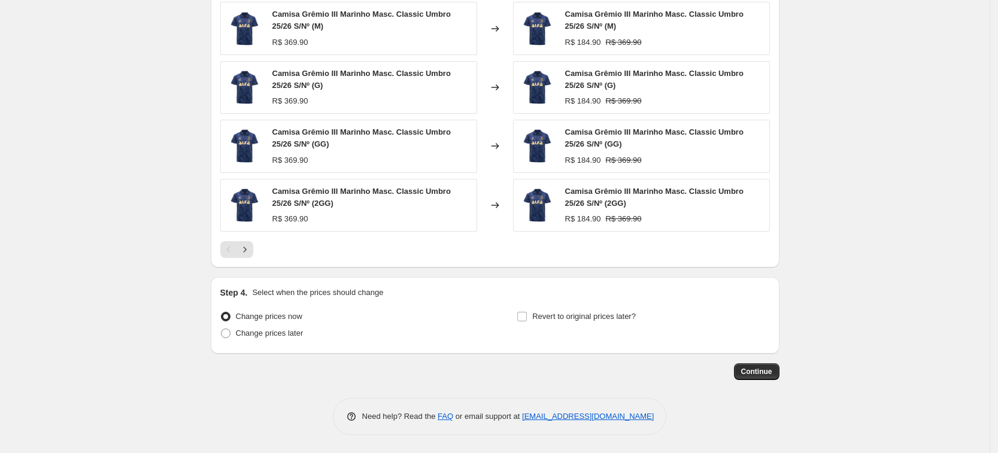
scroll to position [833, 0]
click at [754, 372] on span "Continue" at bounding box center [756, 372] width 31 height 10
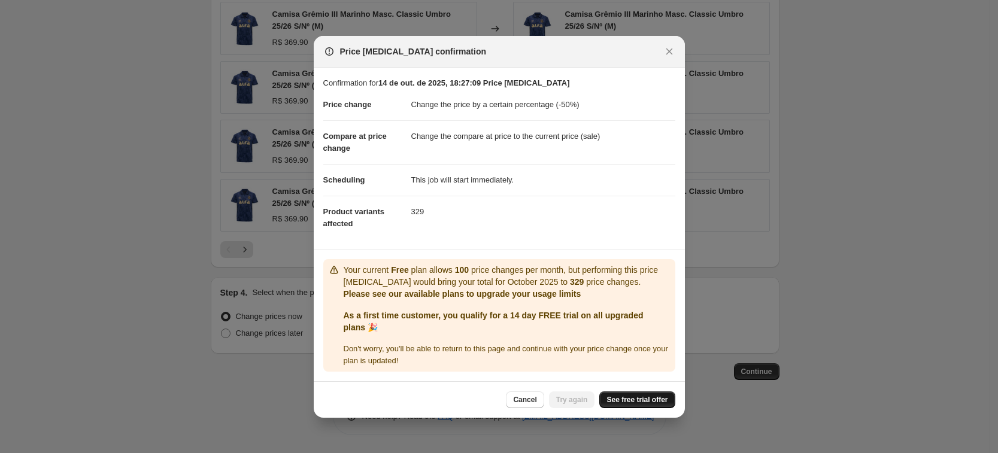
click at [630, 400] on span "See free trial offer" at bounding box center [636, 400] width 61 height 10
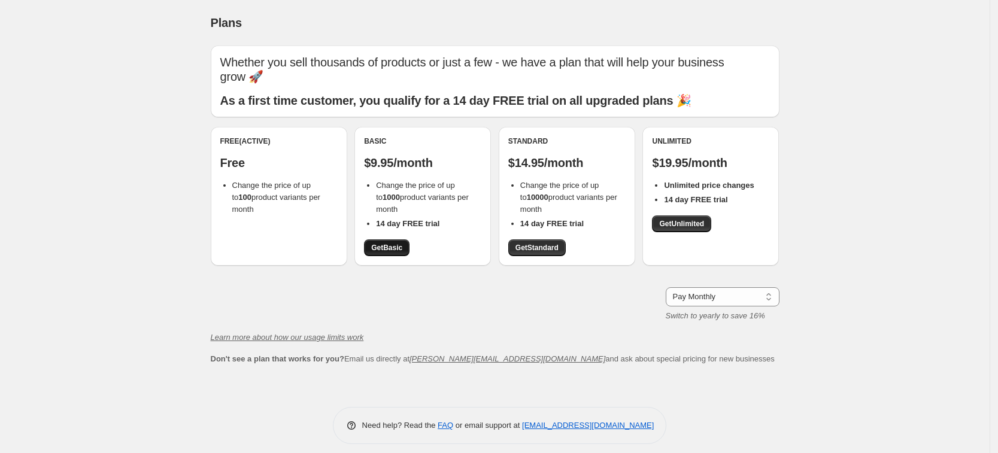
click at [395, 245] on span "Get Basic" at bounding box center [386, 248] width 31 height 10
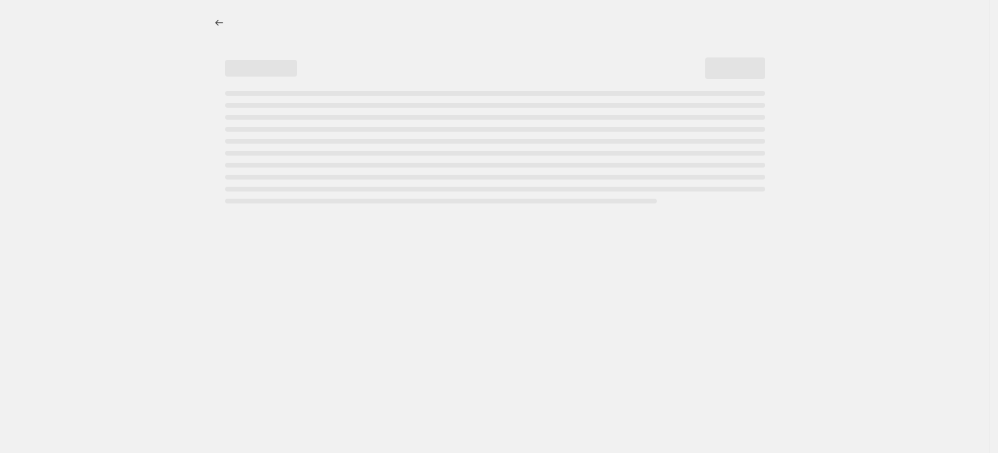
select select "percentage"
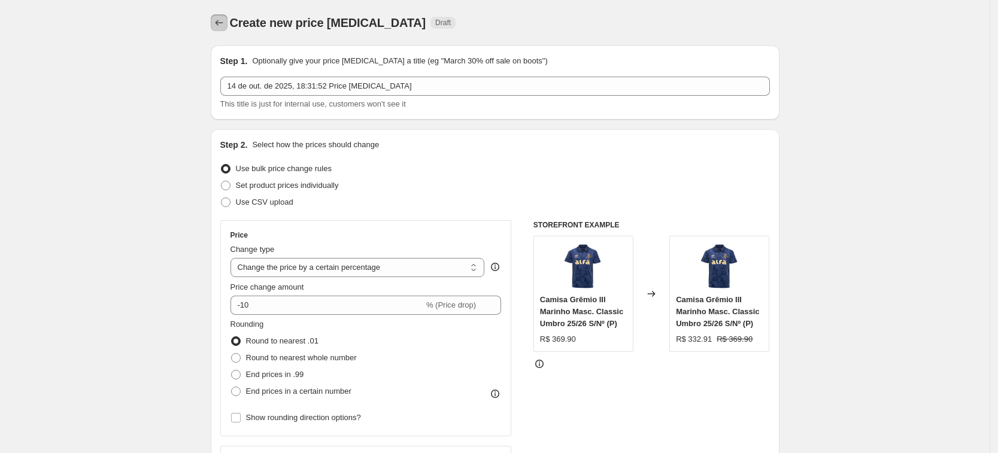
click at [223, 29] on button "Price change jobs" at bounding box center [219, 22] width 17 height 17
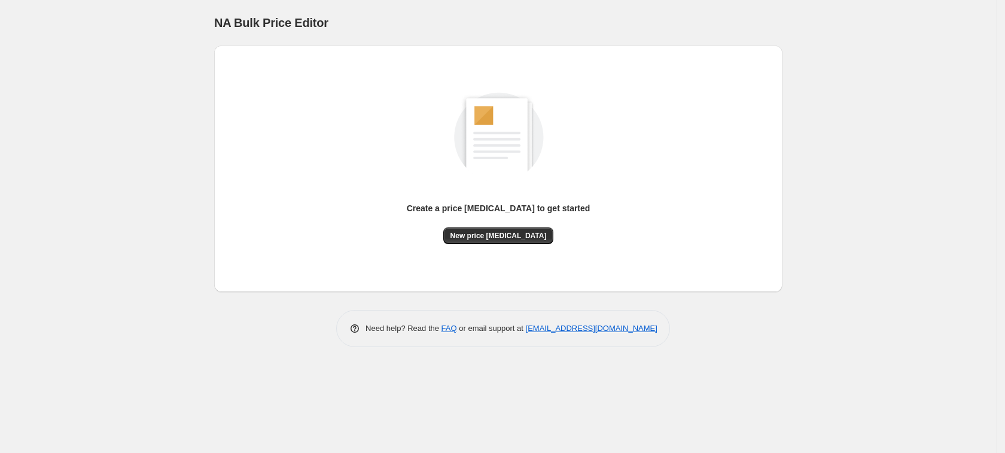
click at [500, 224] on div "Create a price [MEDICAL_DATA] to get started" at bounding box center [499, 214] width 184 height 25
click at [496, 233] on span "New price [MEDICAL_DATA]" at bounding box center [499, 236] width 96 height 10
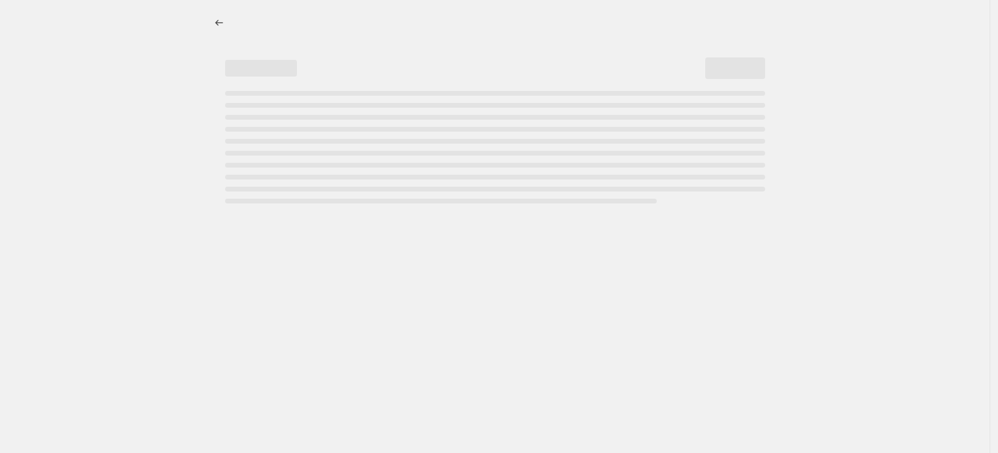
select select "percentage"
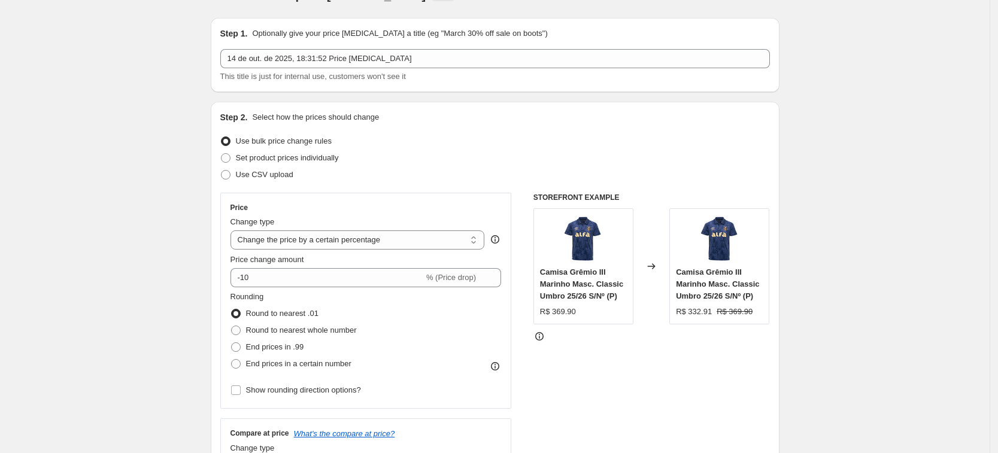
scroll to position [75, 0]
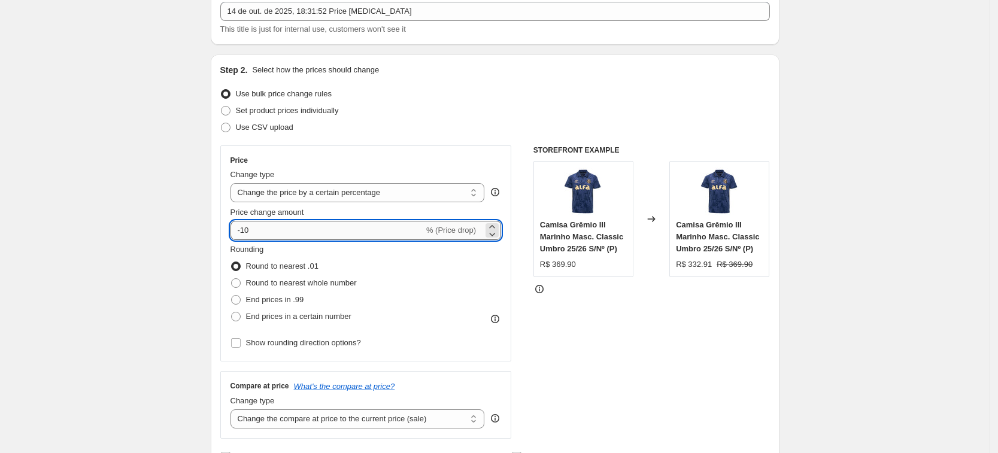
drag, startPoint x: 254, startPoint y: 233, endPoint x: 245, endPoint y: 232, distance: 8.6
click at [245, 232] on input "-10" at bounding box center [326, 230] width 193 height 19
type input "-50"
click at [257, 297] on span "End prices in .99" at bounding box center [275, 299] width 58 height 9
click at [232, 296] on input "End prices in .99" at bounding box center [231, 295] width 1 height 1
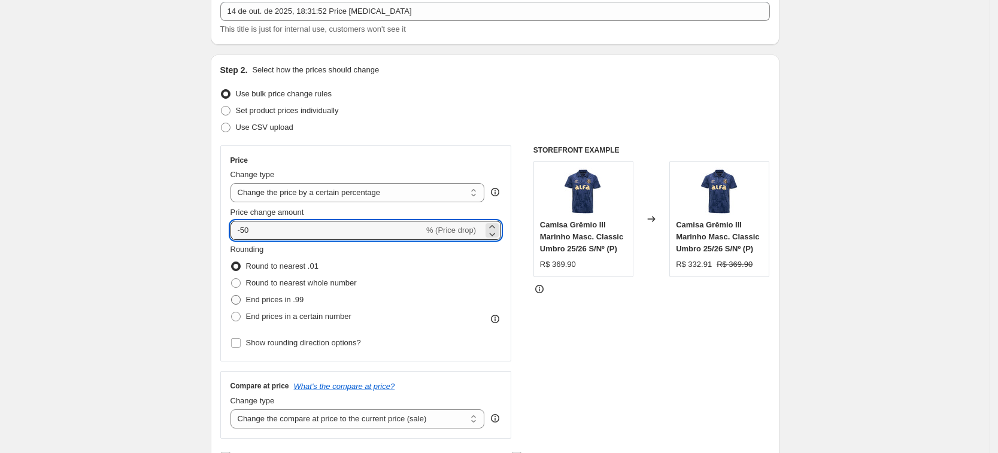
radio input "true"
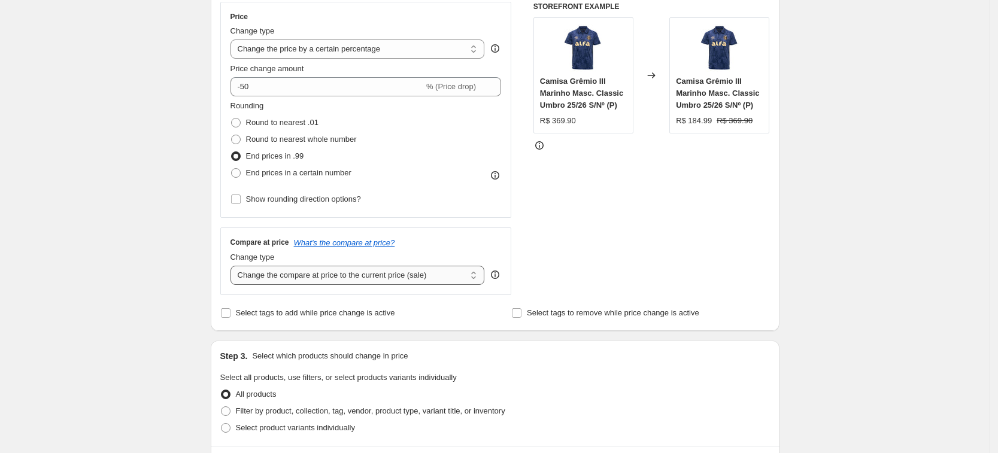
scroll to position [224, 0]
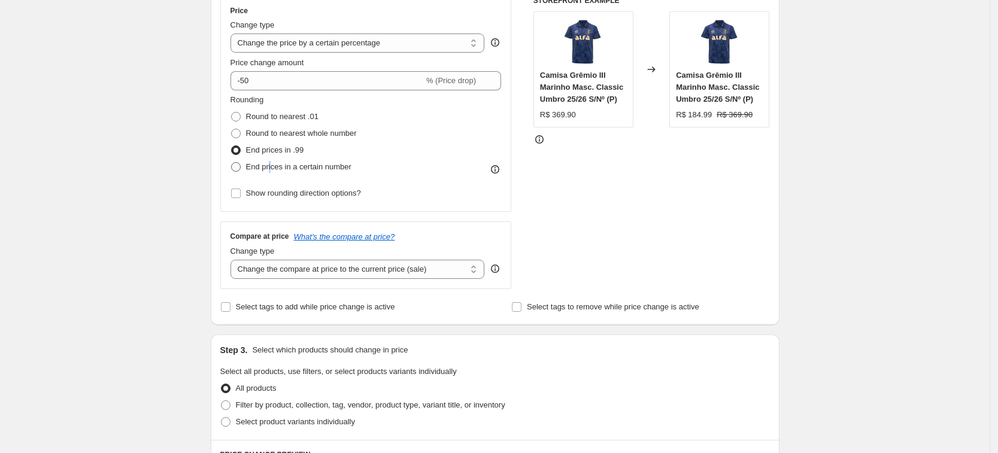
click at [273, 166] on span "End prices in a certain number" at bounding box center [298, 166] width 105 height 9
click at [268, 159] on label "End prices in a certain number" at bounding box center [290, 167] width 121 height 17
click at [232, 162] on input "End prices in a certain number" at bounding box center [231, 162] width 1 height 1
radio input "true"
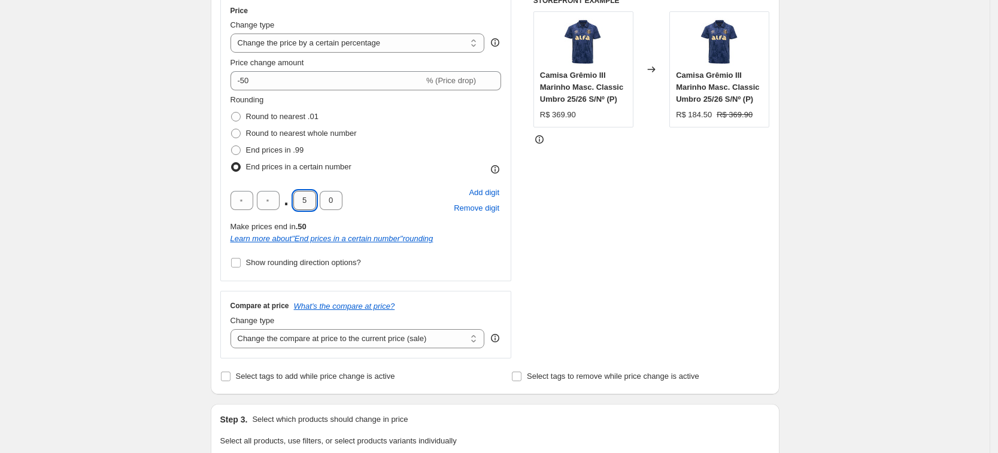
click at [309, 199] on input "5" at bounding box center [304, 200] width 23 height 19
type input "9"
click at [181, 176] on div "Create new price [MEDICAL_DATA]. This page is ready Create new price [MEDICAL_D…" at bounding box center [494, 418] width 989 height 1285
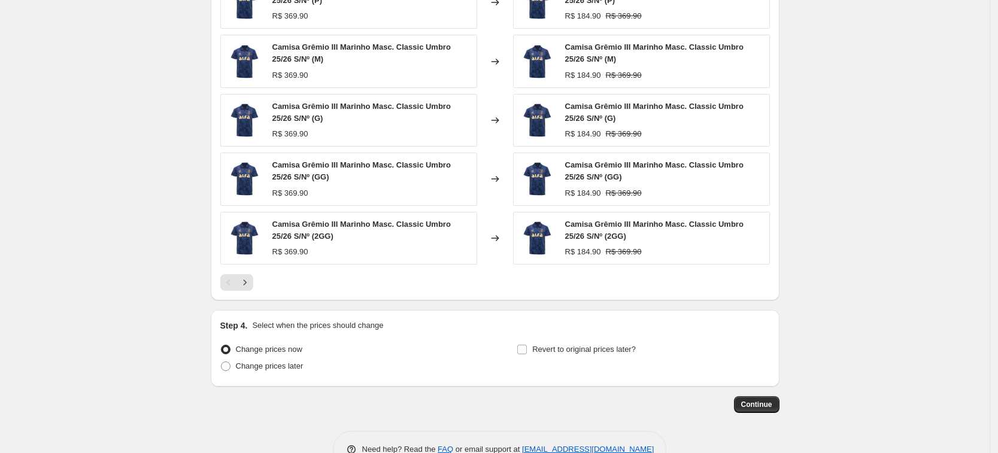
scroll to position [833, 0]
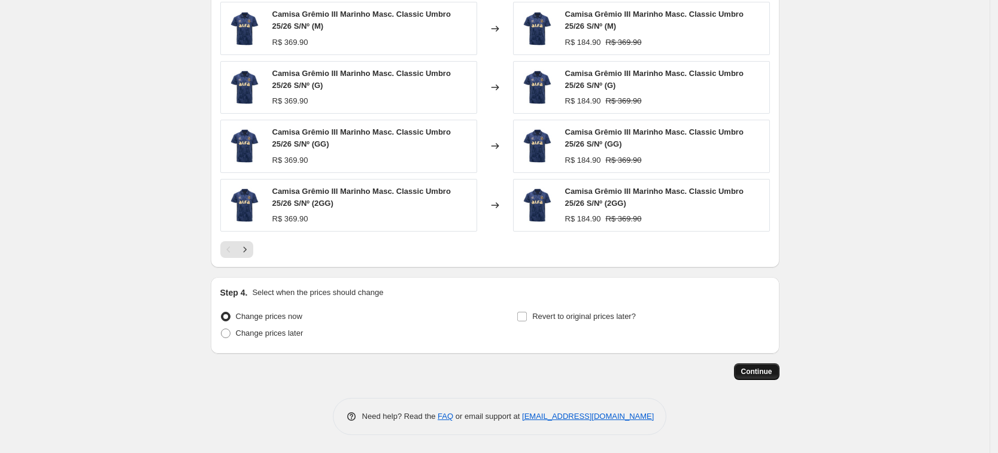
click at [764, 375] on span "Continue" at bounding box center [756, 372] width 31 height 10
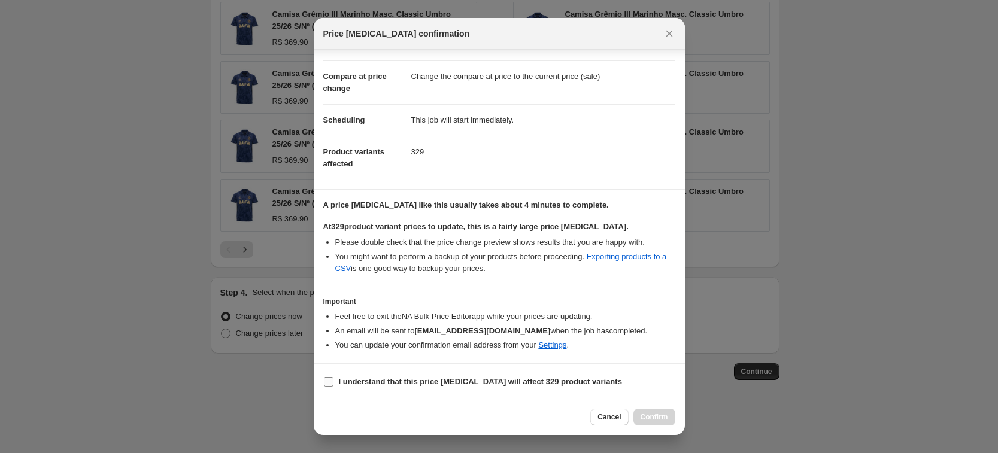
scroll to position [43, 0]
click at [437, 373] on label "I understand that this price [MEDICAL_DATA] will affect 329 product variants" at bounding box center [472, 380] width 299 height 17
click at [333, 376] on input "I understand that this price [MEDICAL_DATA] will affect 329 product variants" at bounding box center [329, 381] width 10 height 10
checkbox input "true"
click at [658, 420] on span "Confirm" at bounding box center [654, 417] width 28 height 10
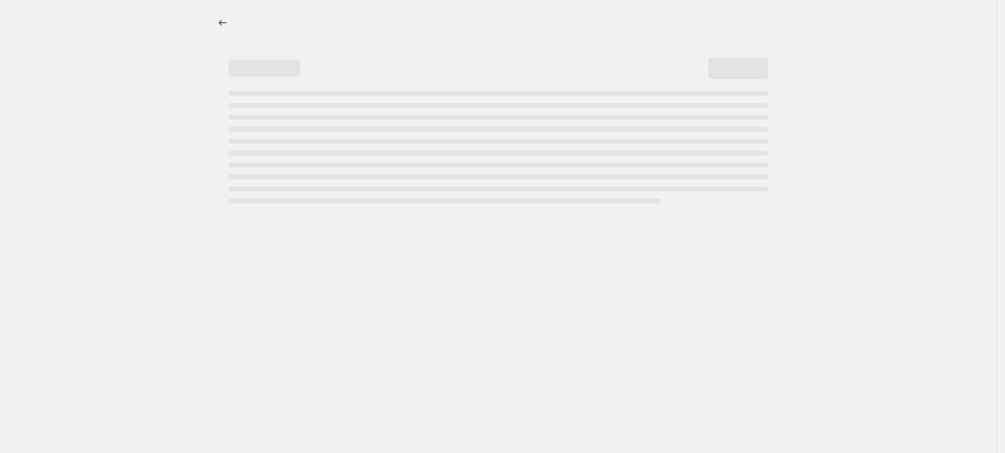
select select "percentage"
